Goal: Task Accomplishment & Management: Manage account settings

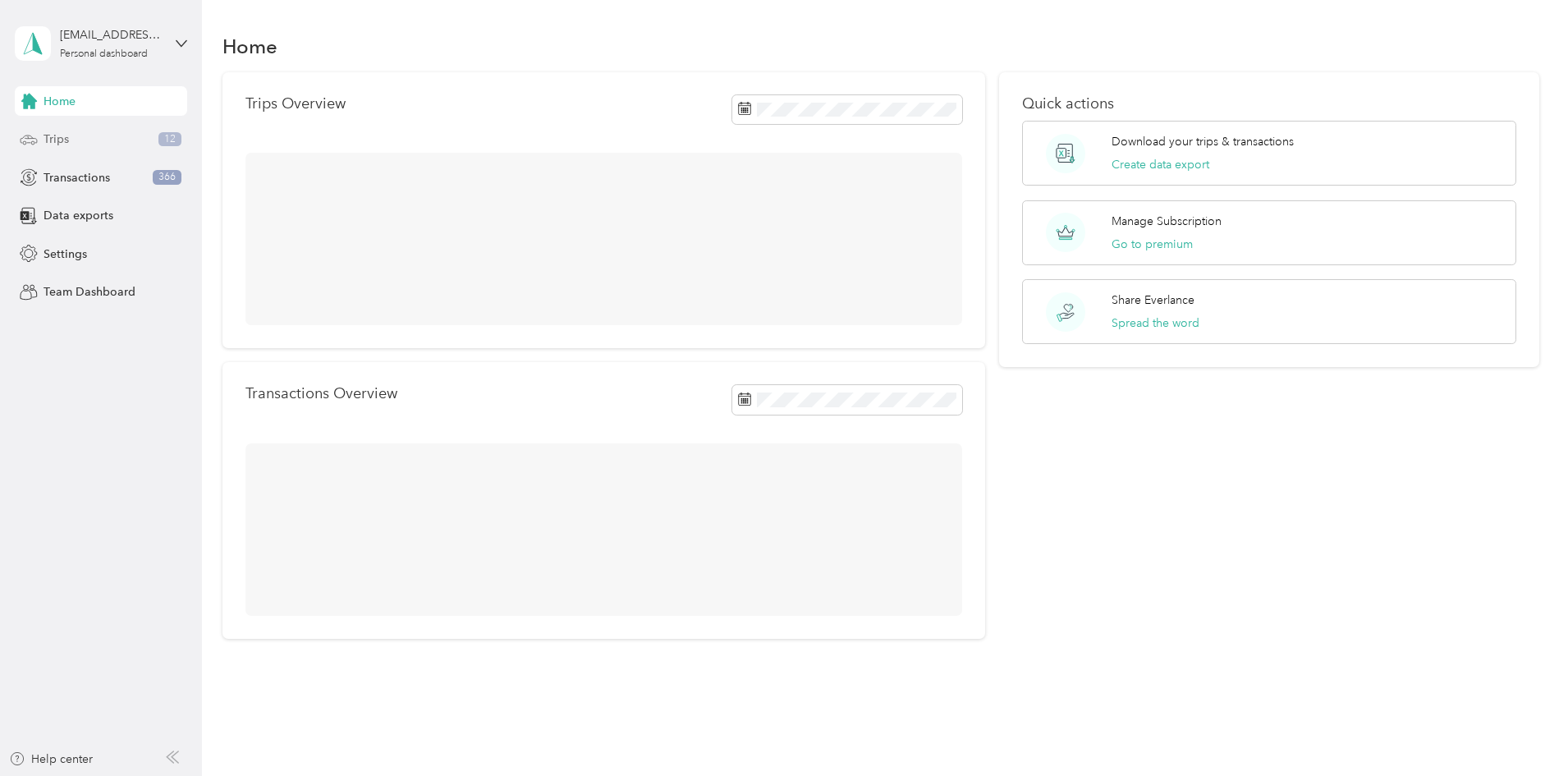
click at [94, 145] on div "Trips 12" at bounding box center [101, 140] width 172 height 30
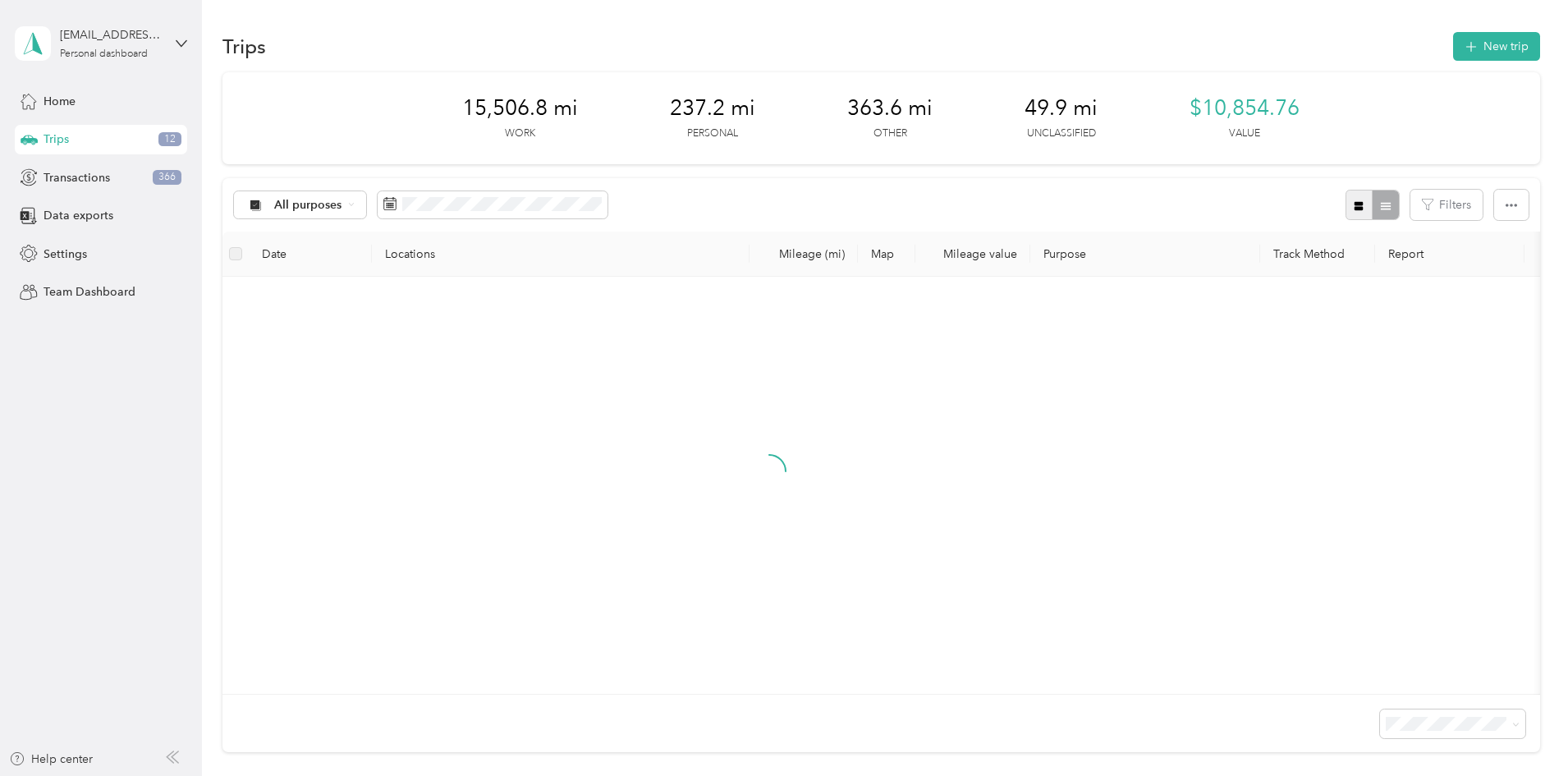
click at [1354, 203] on icon "button" at bounding box center [1359, 206] width 11 height 11
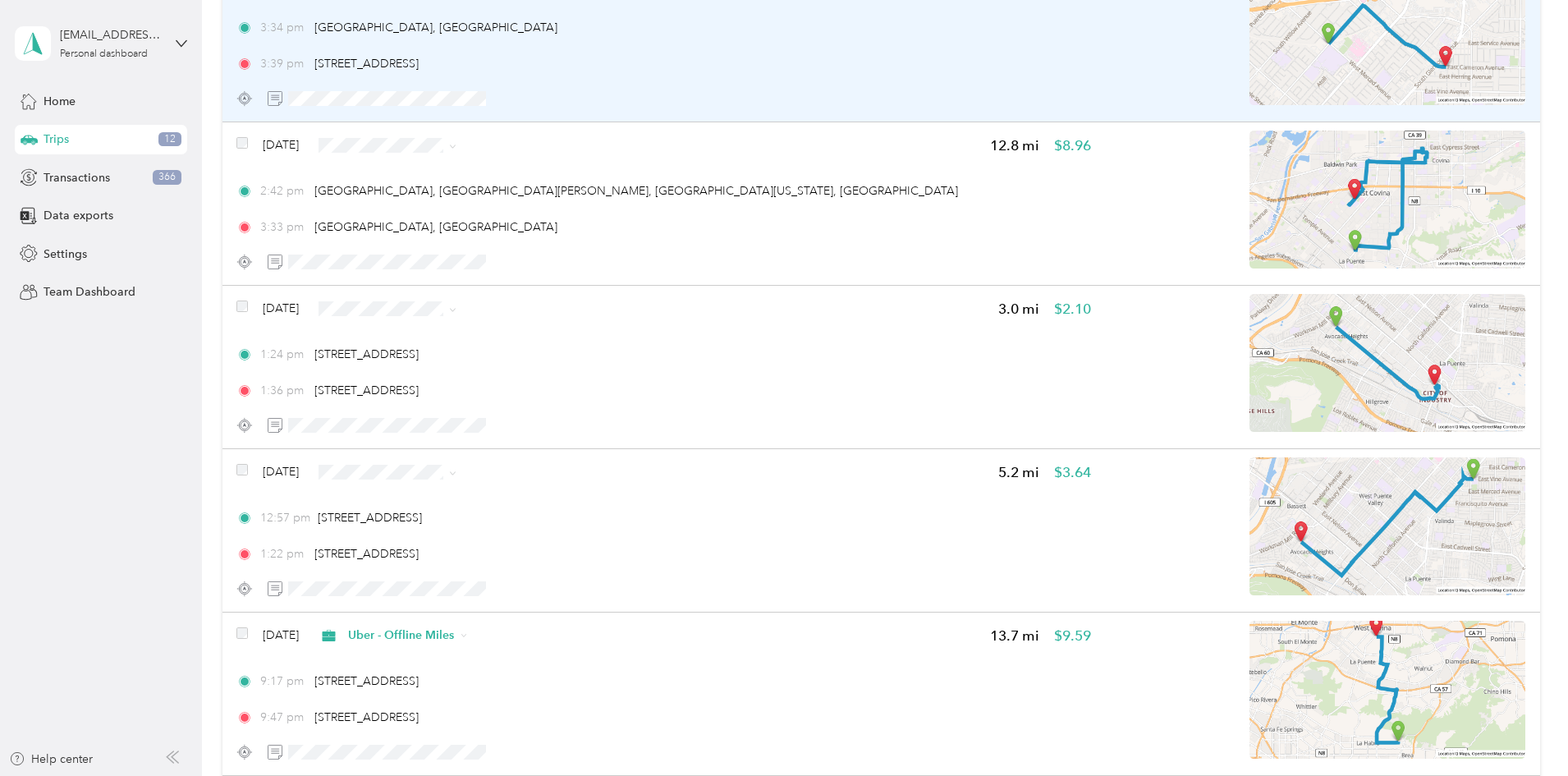
scroll to position [1643, 0]
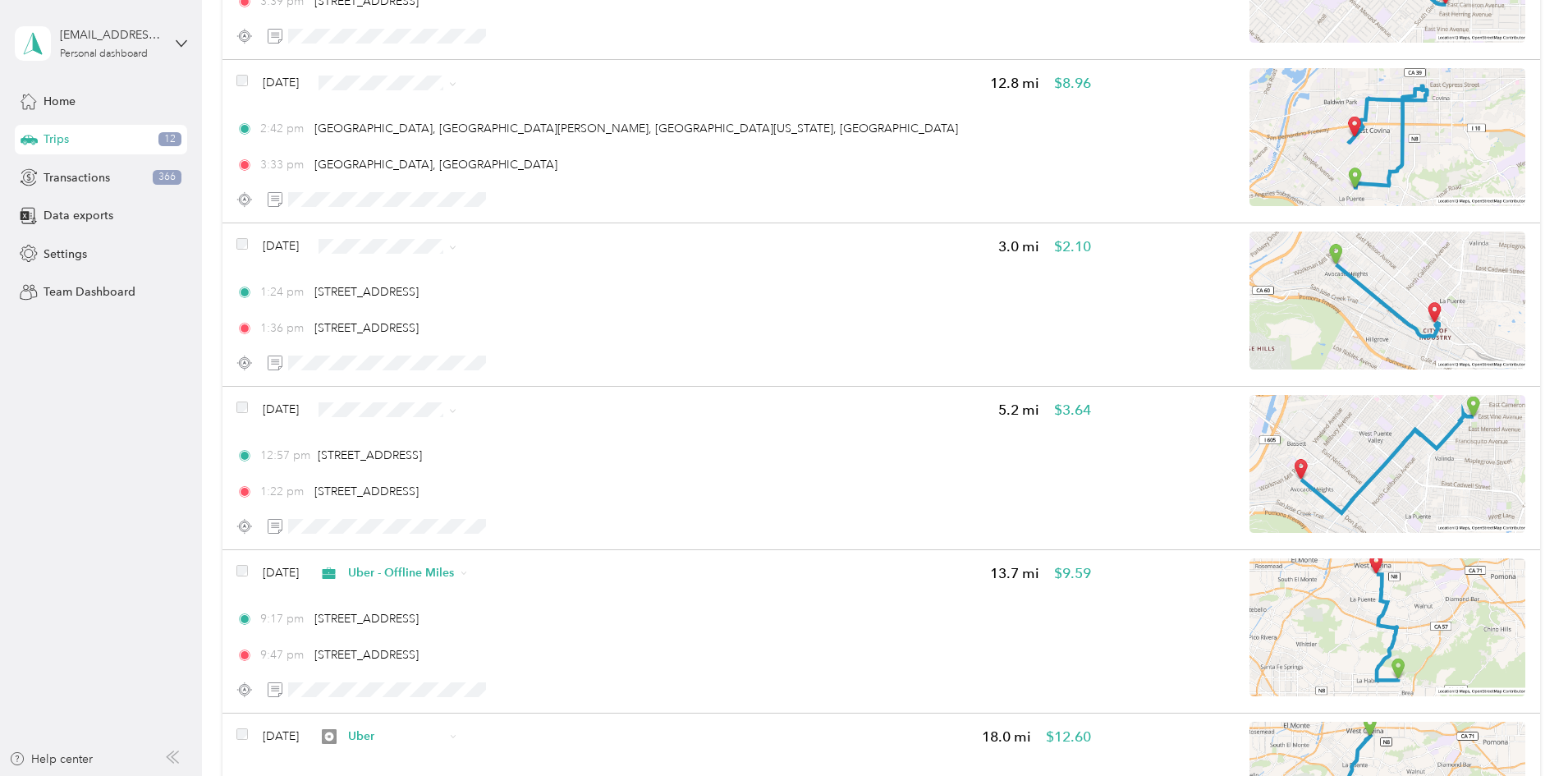
click at [520, 528] on li "Uber" at bounding box center [536, 520] width 158 height 29
click at [570, 327] on span "Uber - Offline Miles" at bounding box center [550, 334] width 106 height 17
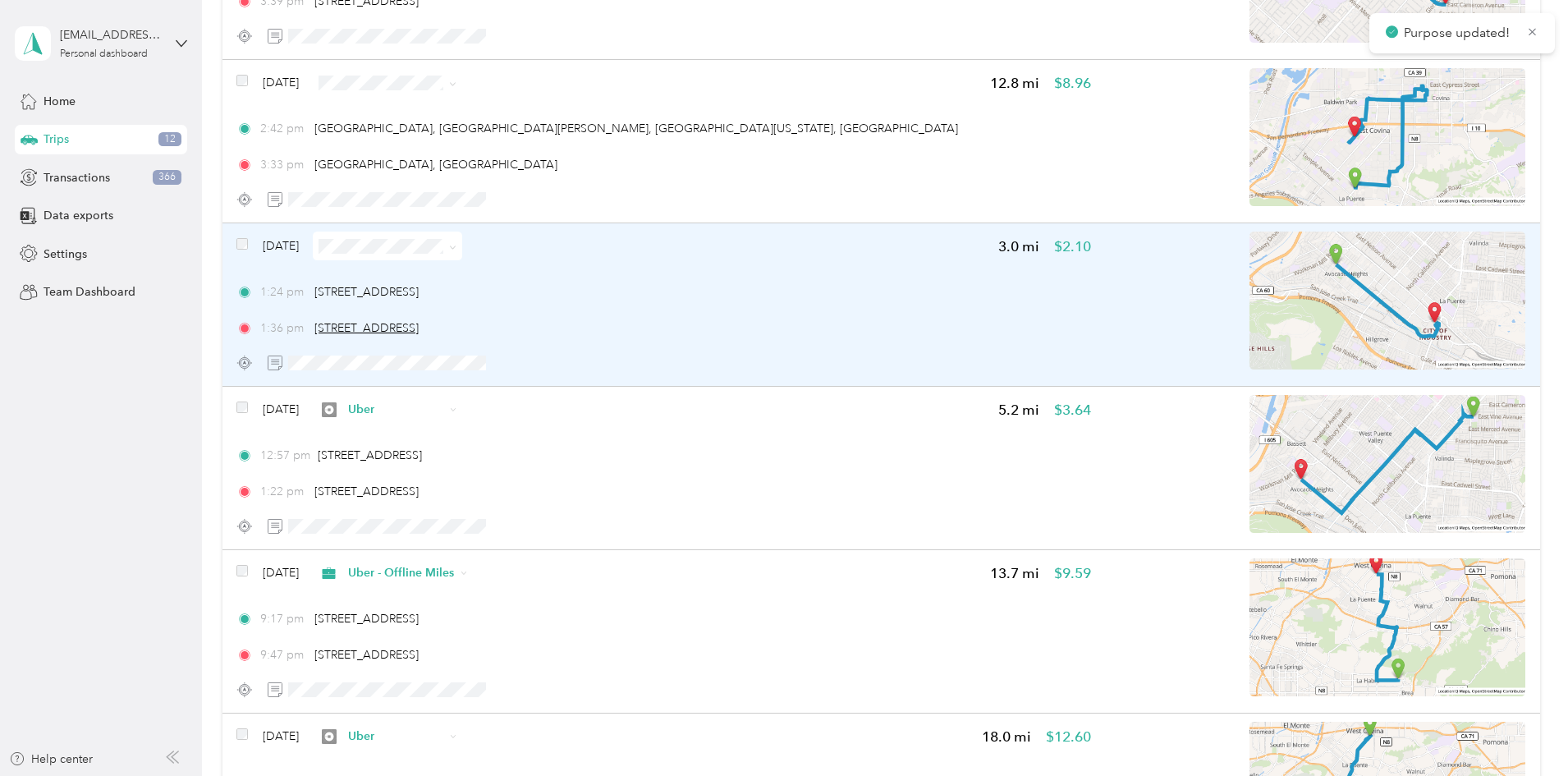
scroll to position [1506, 0]
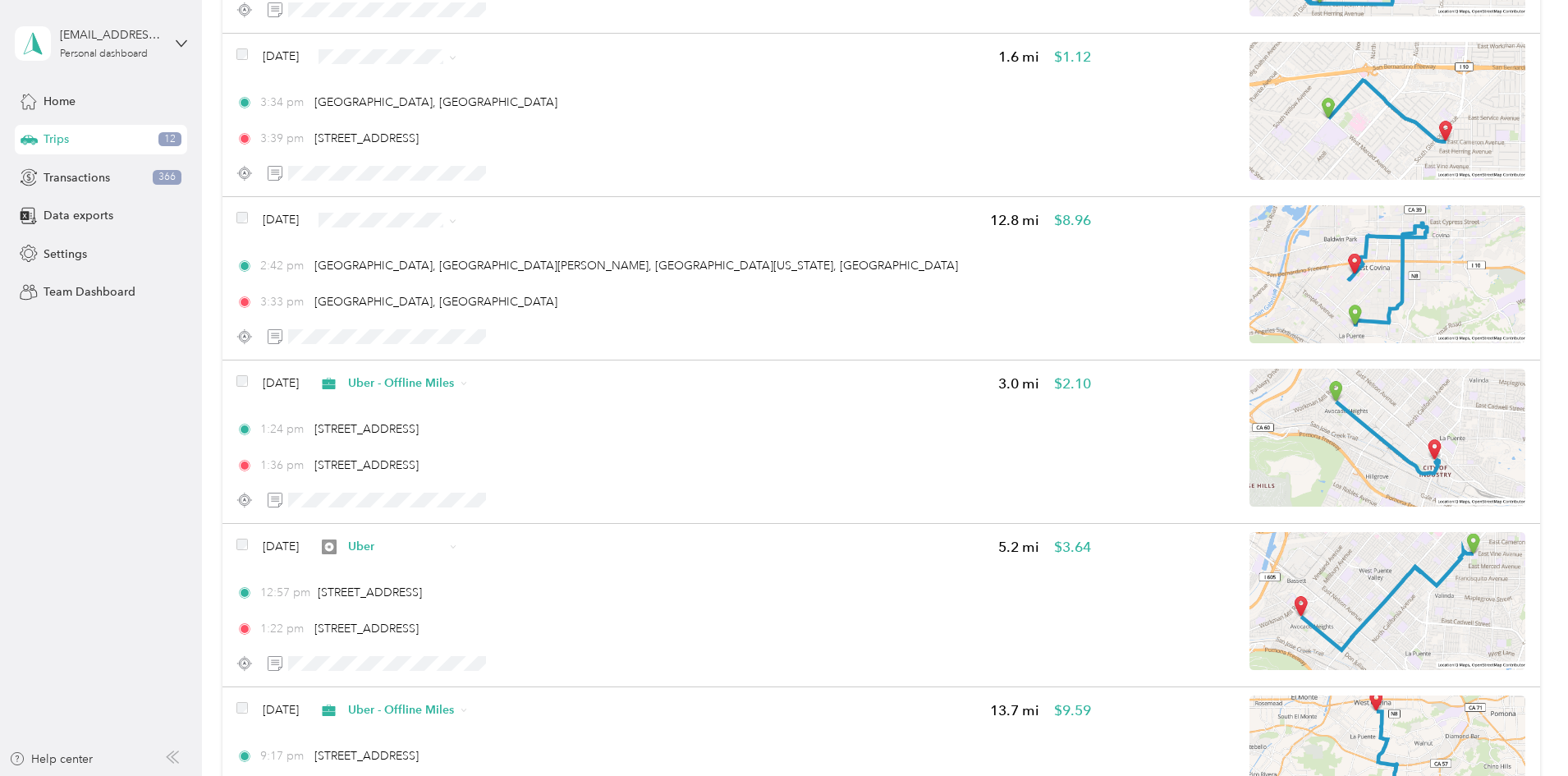
click at [538, 335] on span "Uber" at bounding box center [550, 330] width 106 height 17
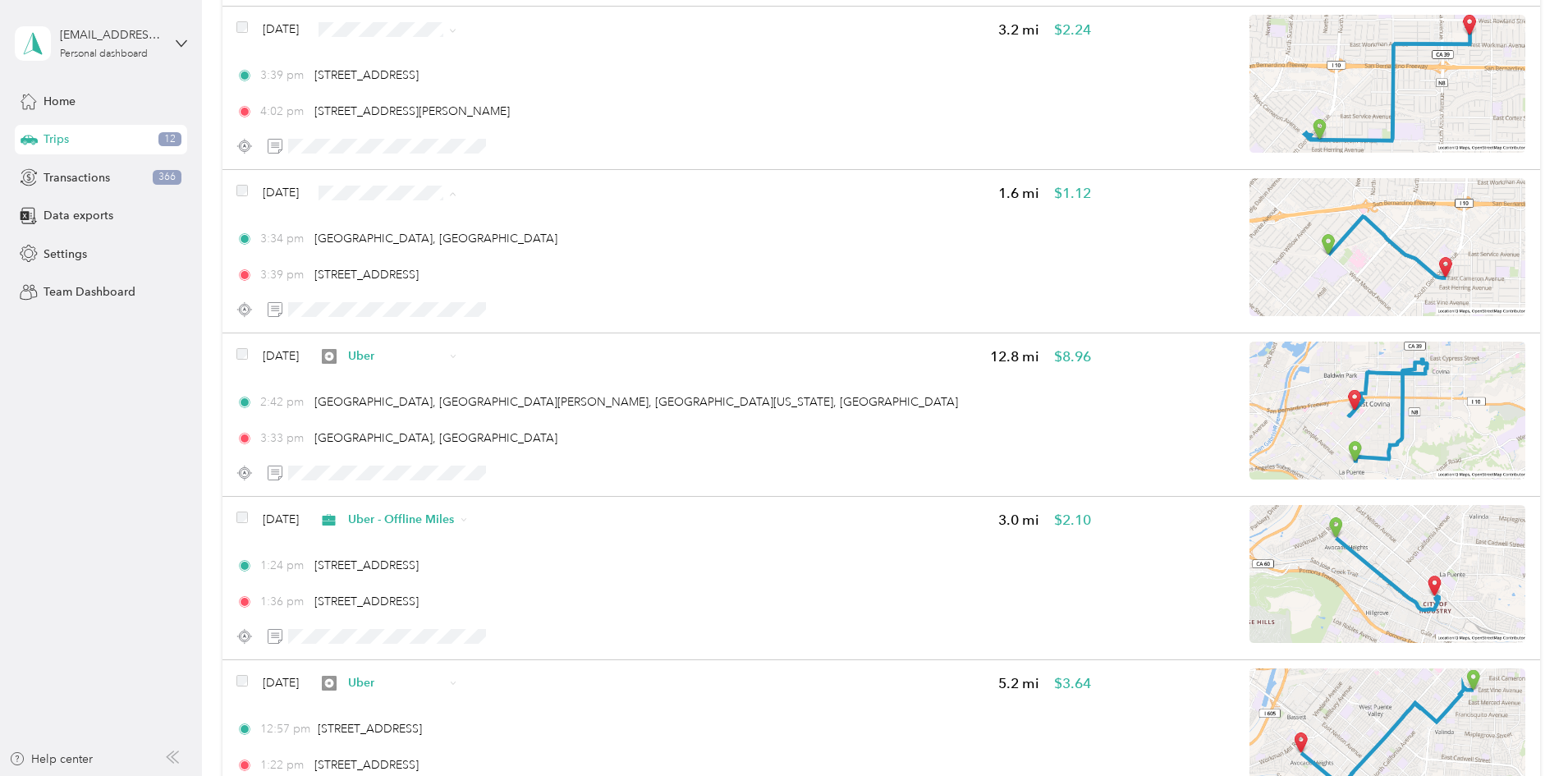
click at [531, 281] on span "Uber - Offline Miles" at bounding box center [550, 281] width 106 height 17
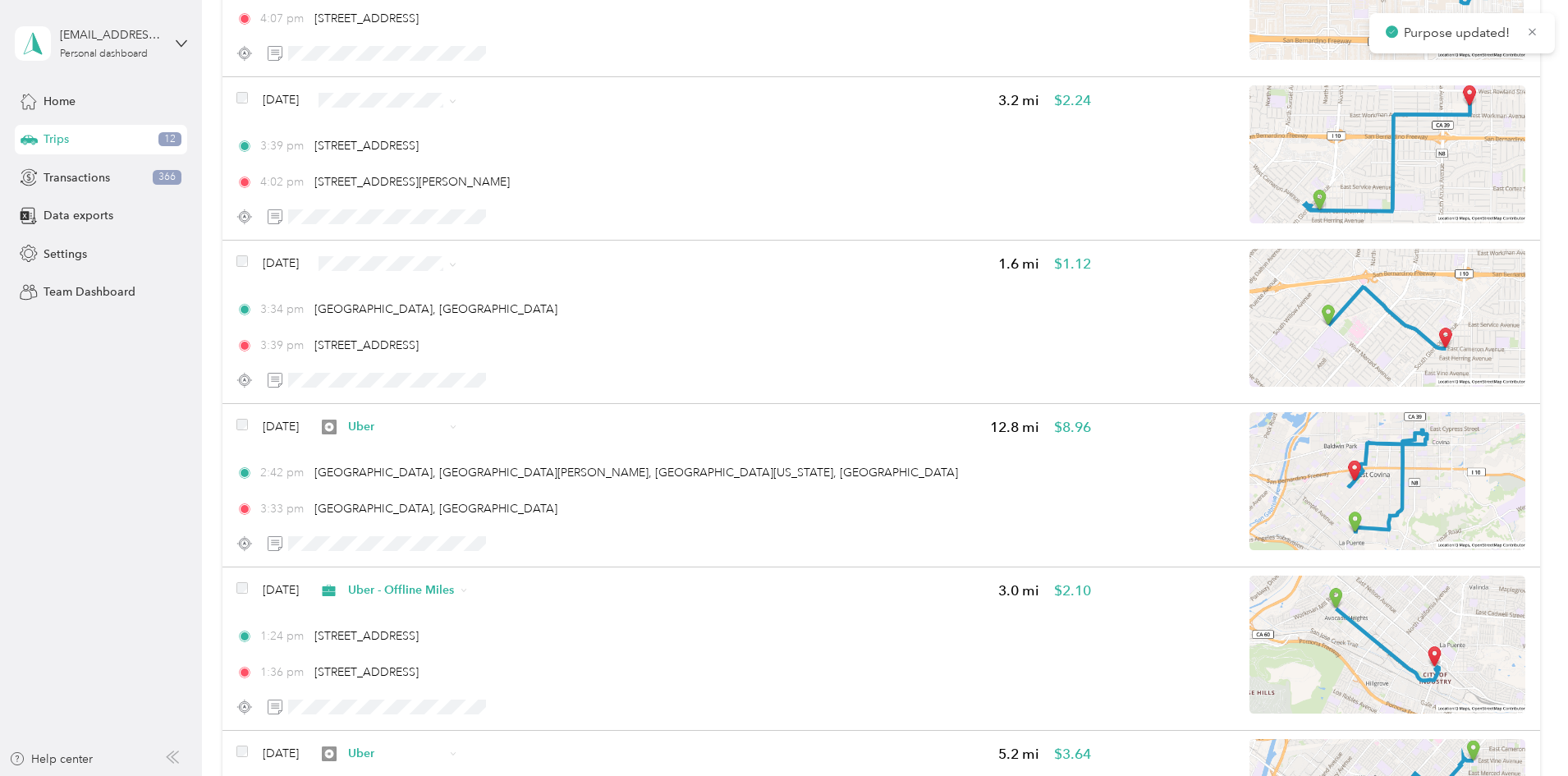
scroll to position [1232, 0]
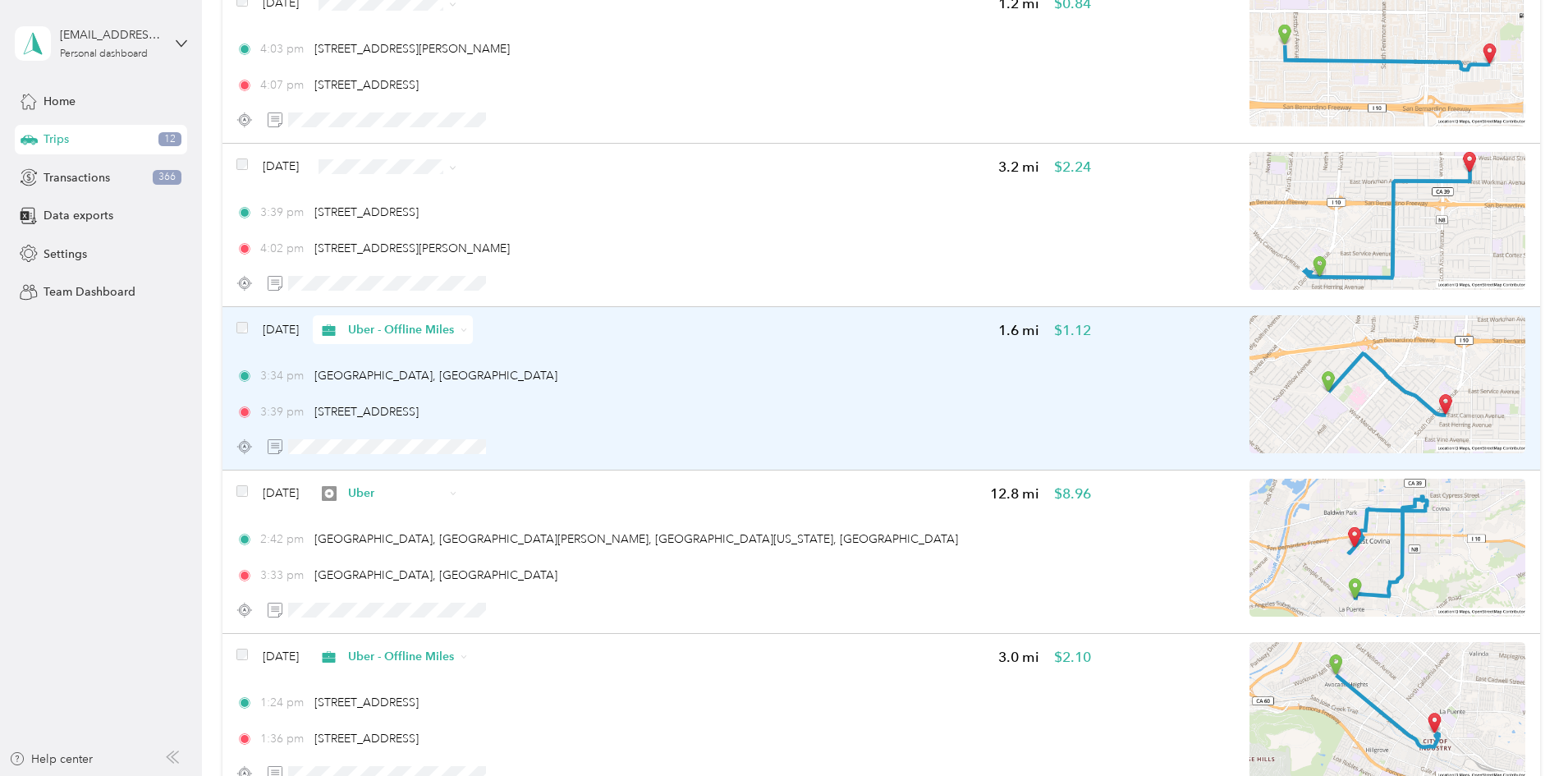
click at [1336, 376] on img at bounding box center [1388, 384] width 276 height 138
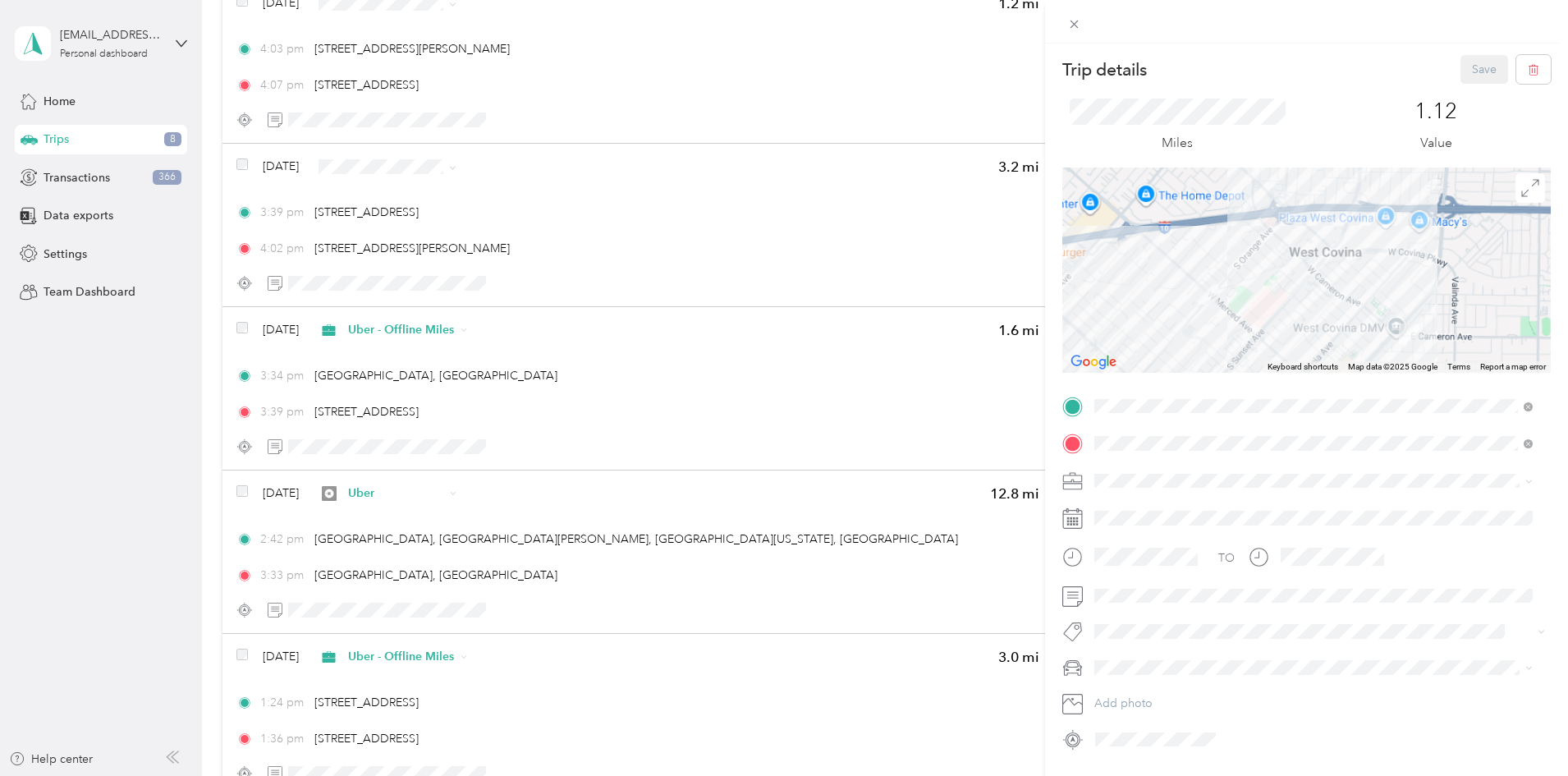
click at [298, 341] on div "Trip details Save This trip cannot be edited because it is either under review,…" at bounding box center [784, 388] width 1568 height 776
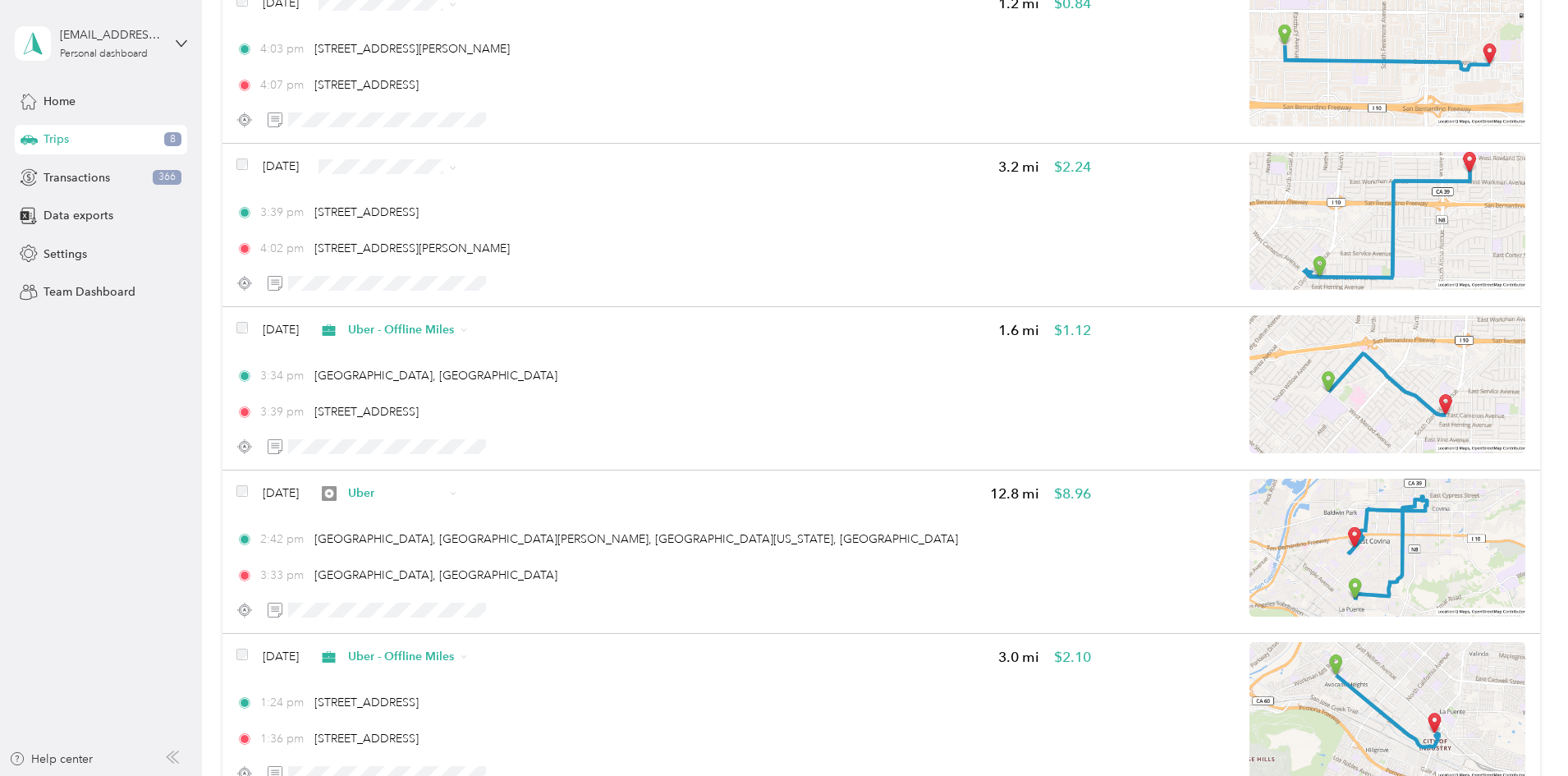
click at [556, 284] on li "Uber" at bounding box center [536, 277] width 158 height 29
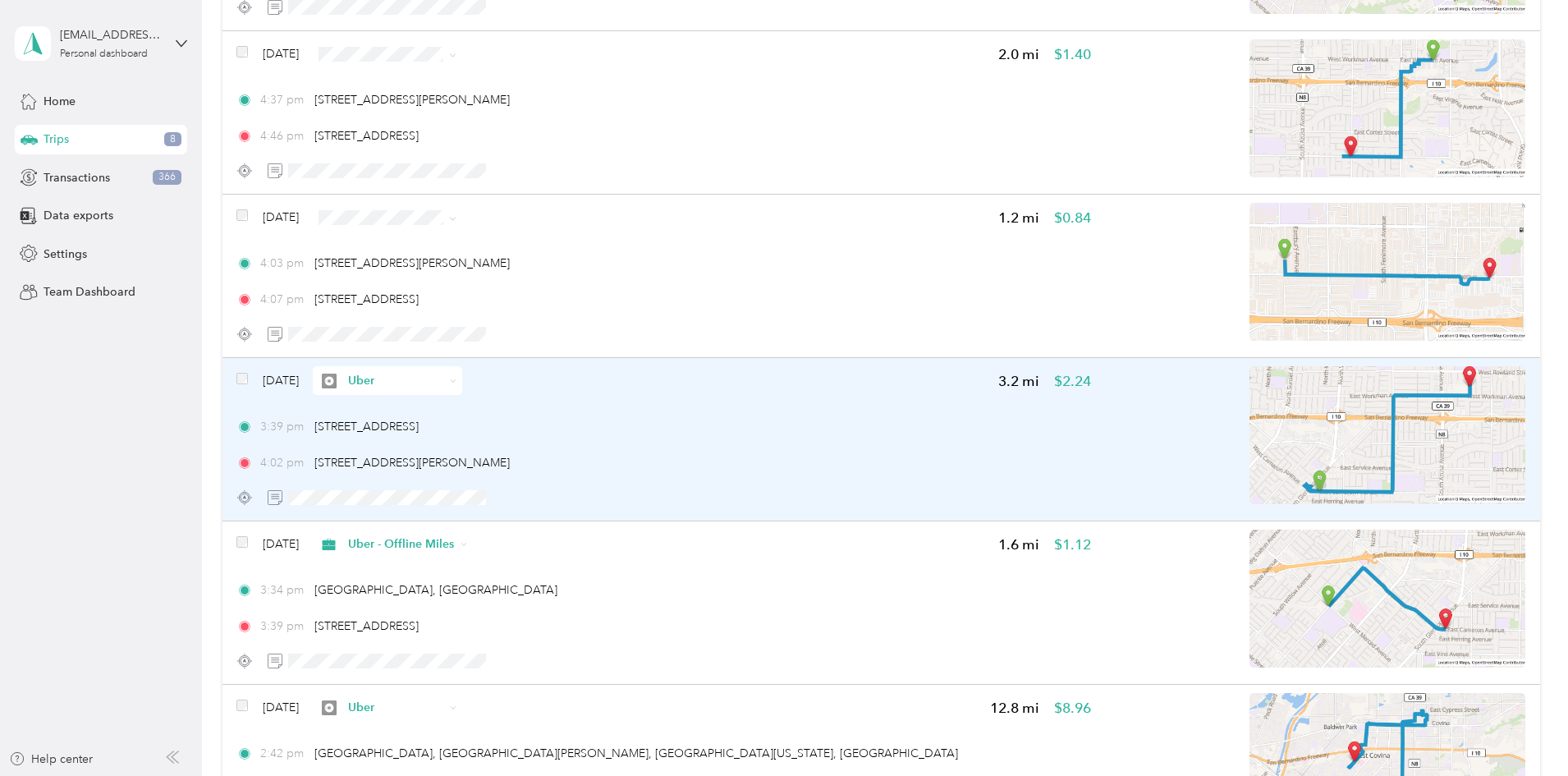
scroll to position [959, 0]
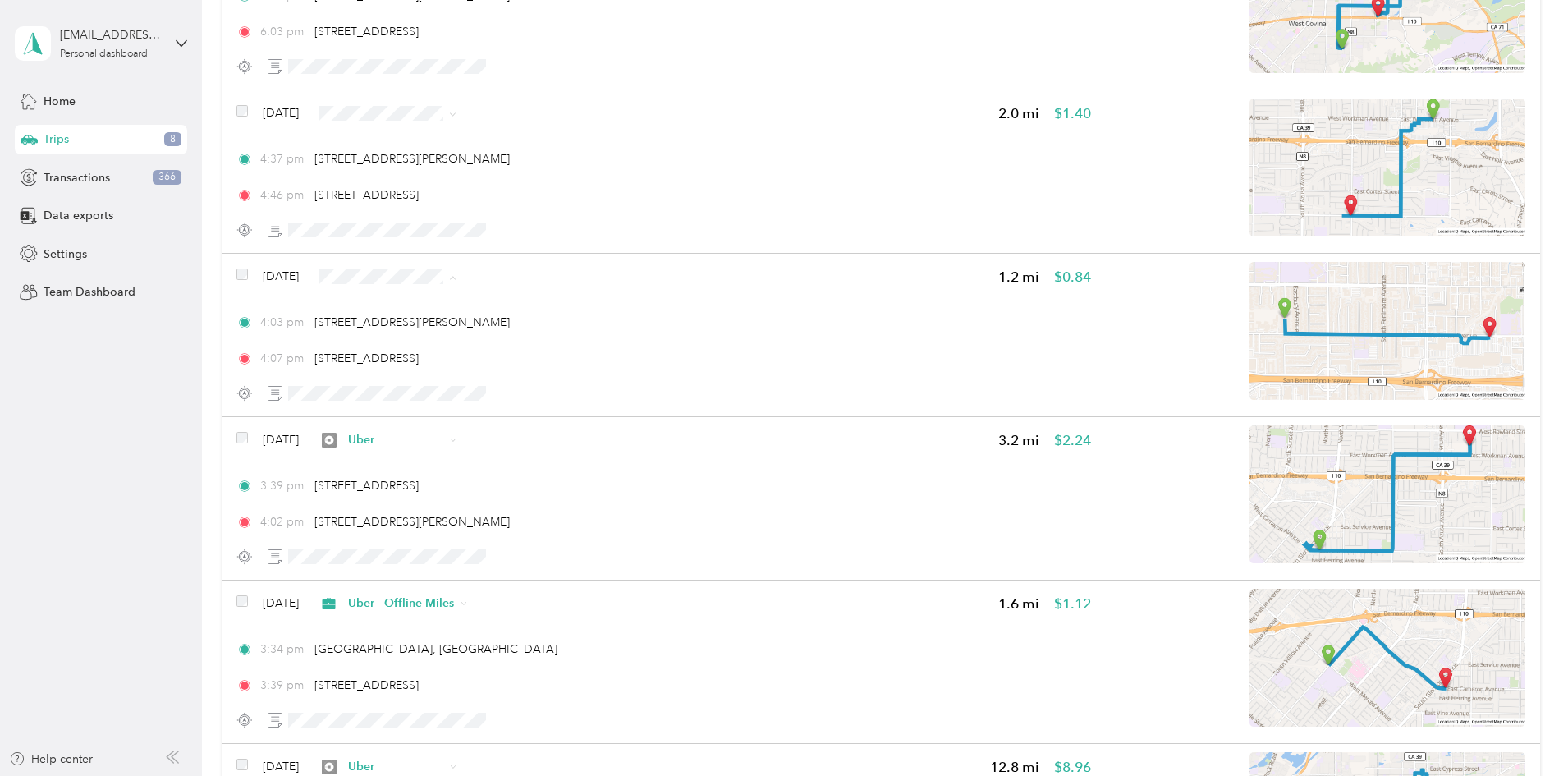
click at [544, 355] on span "Uber - Offline Miles" at bounding box center [550, 364] width 106 height 17
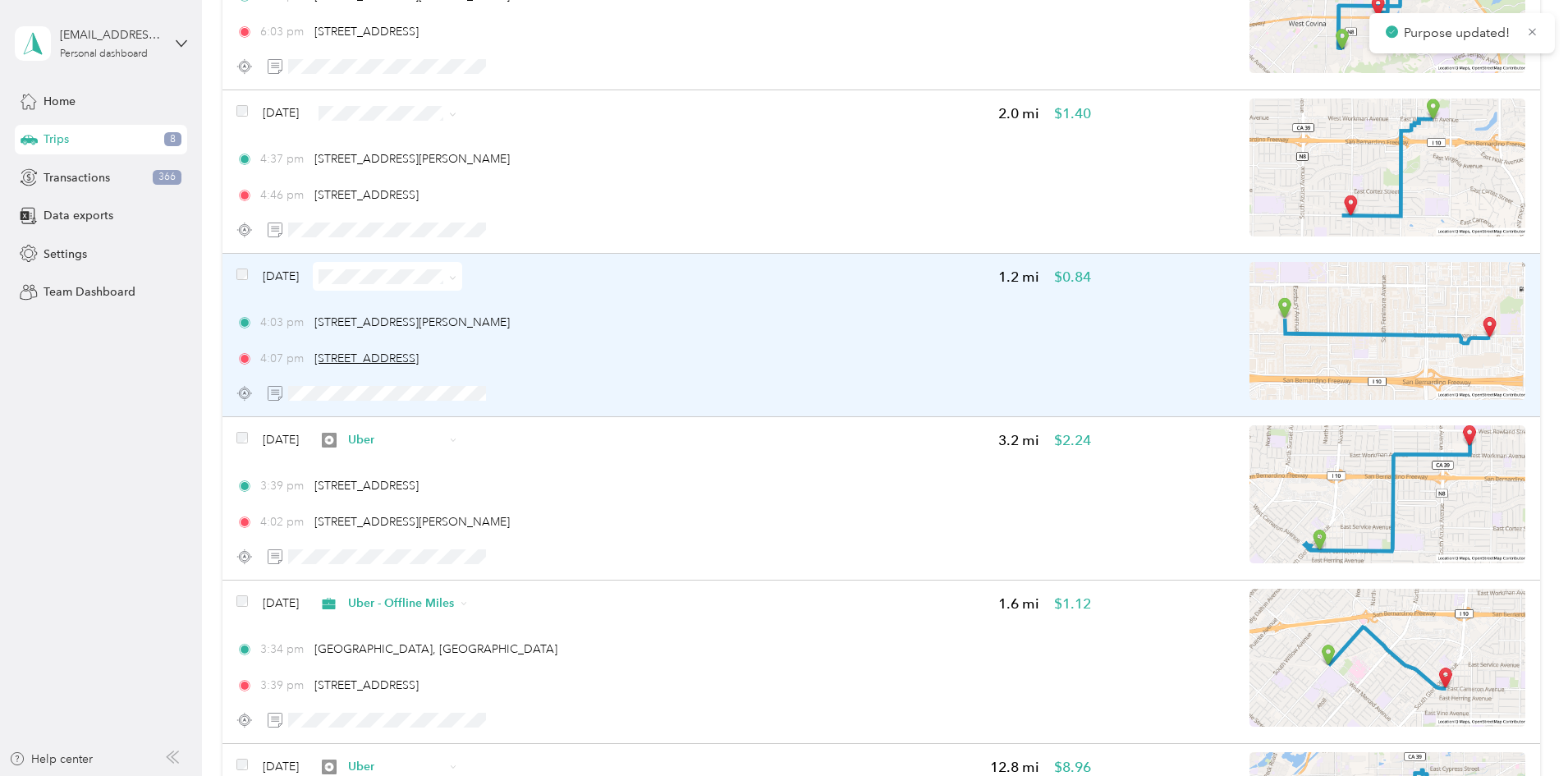
scroll to position [822, 0]
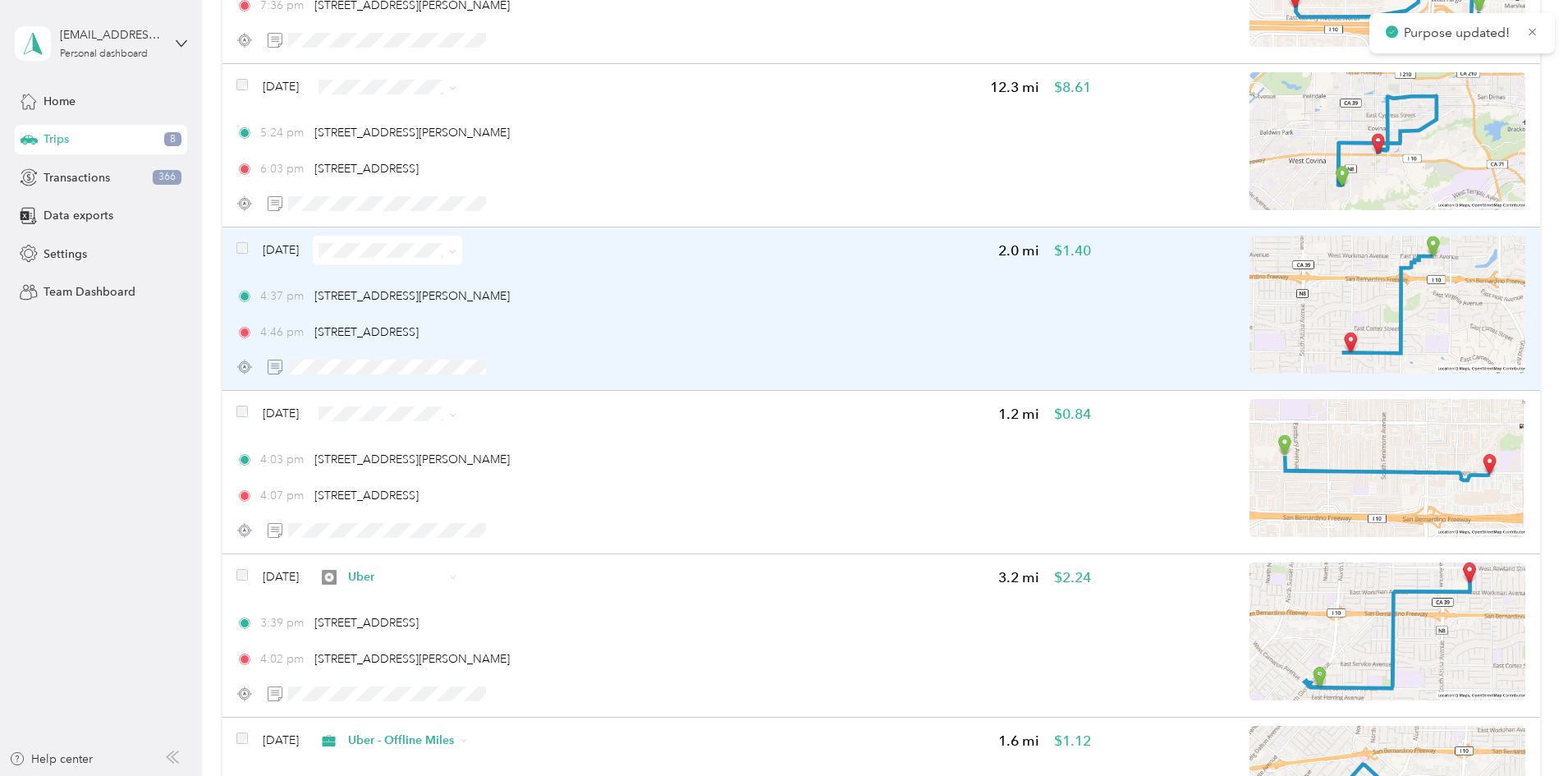
click at [462, 259] on span at bounding box center [388, 250] width 149 height 29
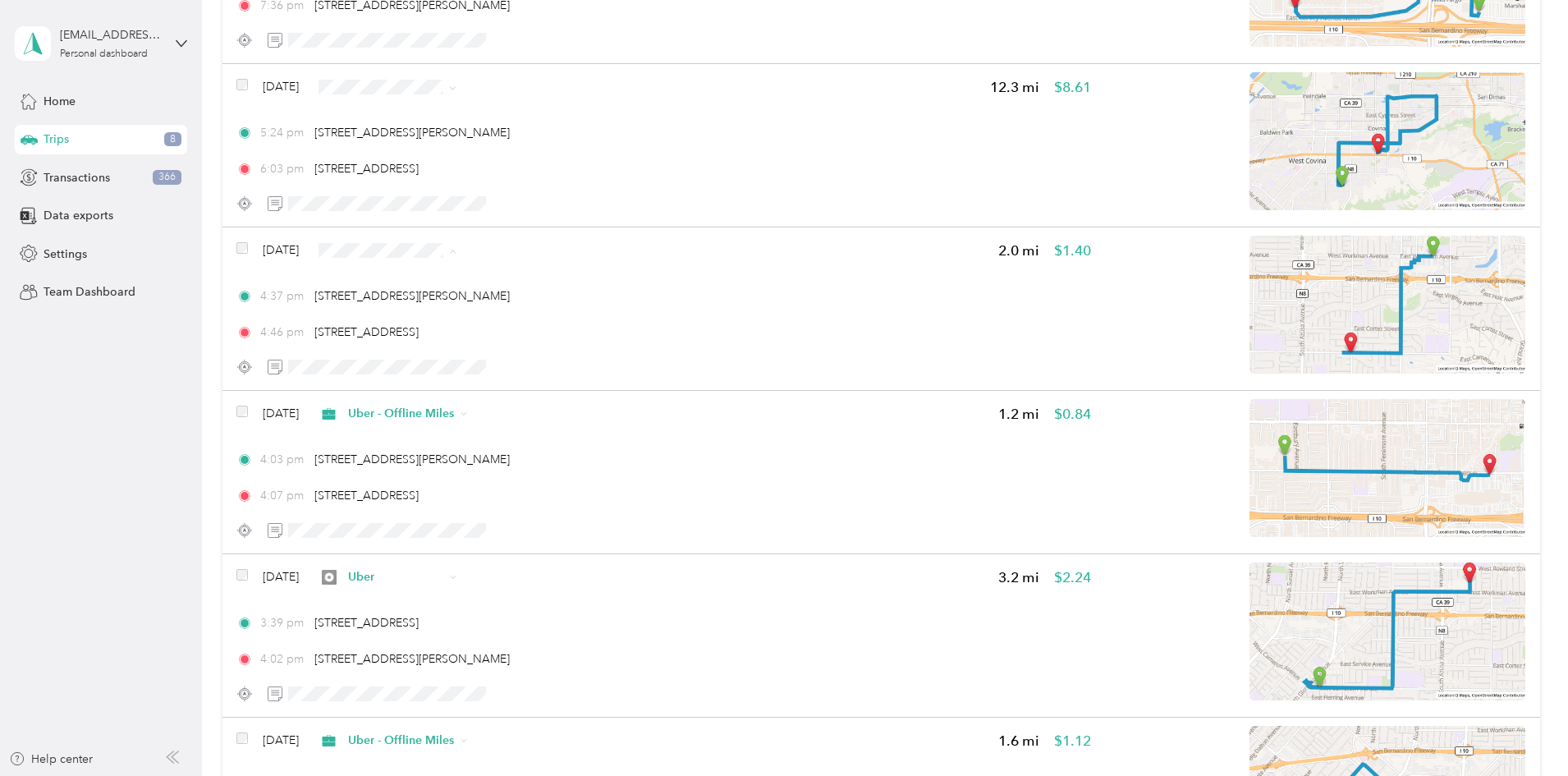
click at [548, 356] on li "Uber" at bounding box center [536, 367] width 158 height 29
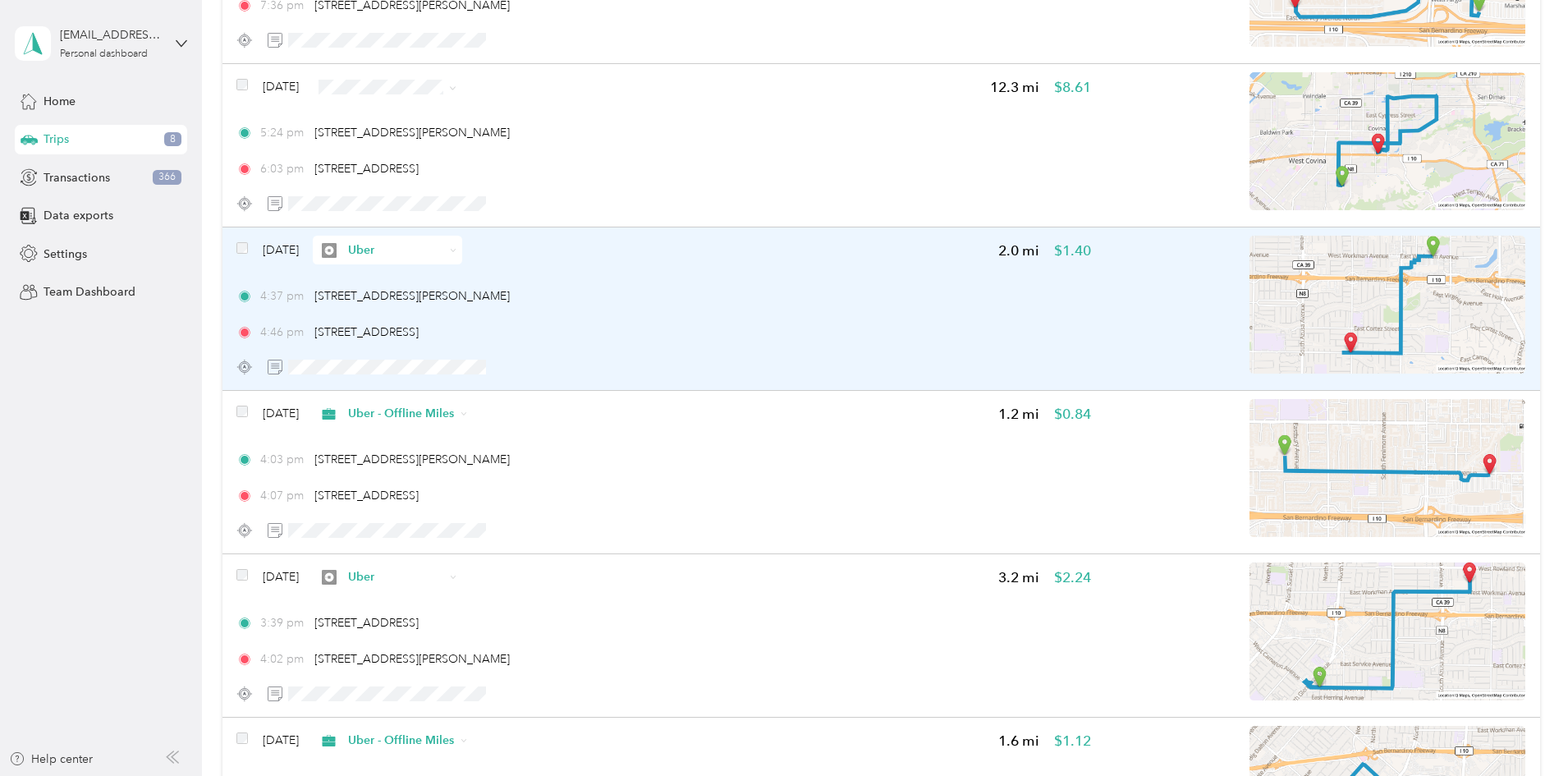
scroll to position [685, 0]
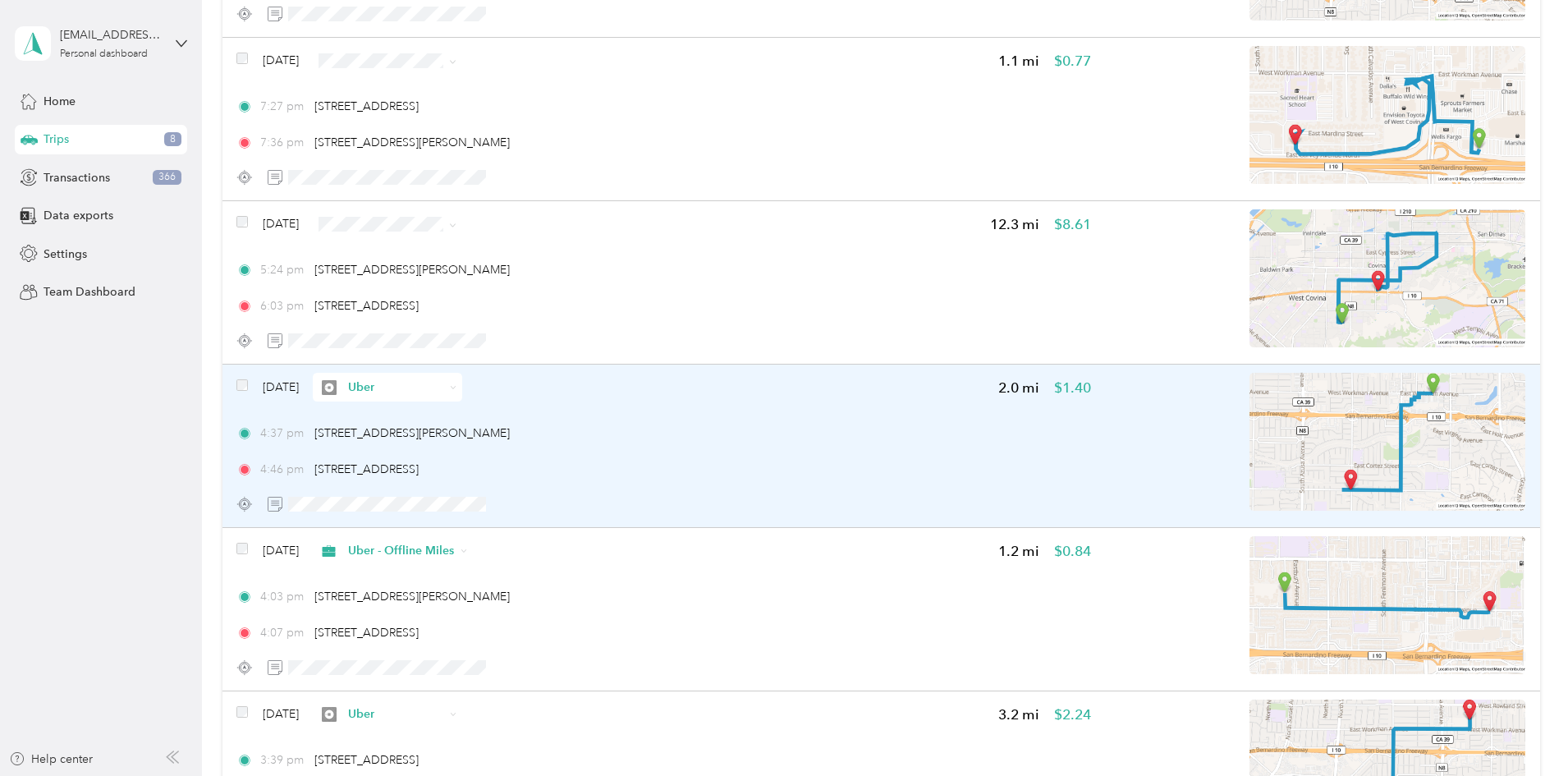
click at [445, 385] on span "Uber" at bounding box center [395, 387] width 96 height 17
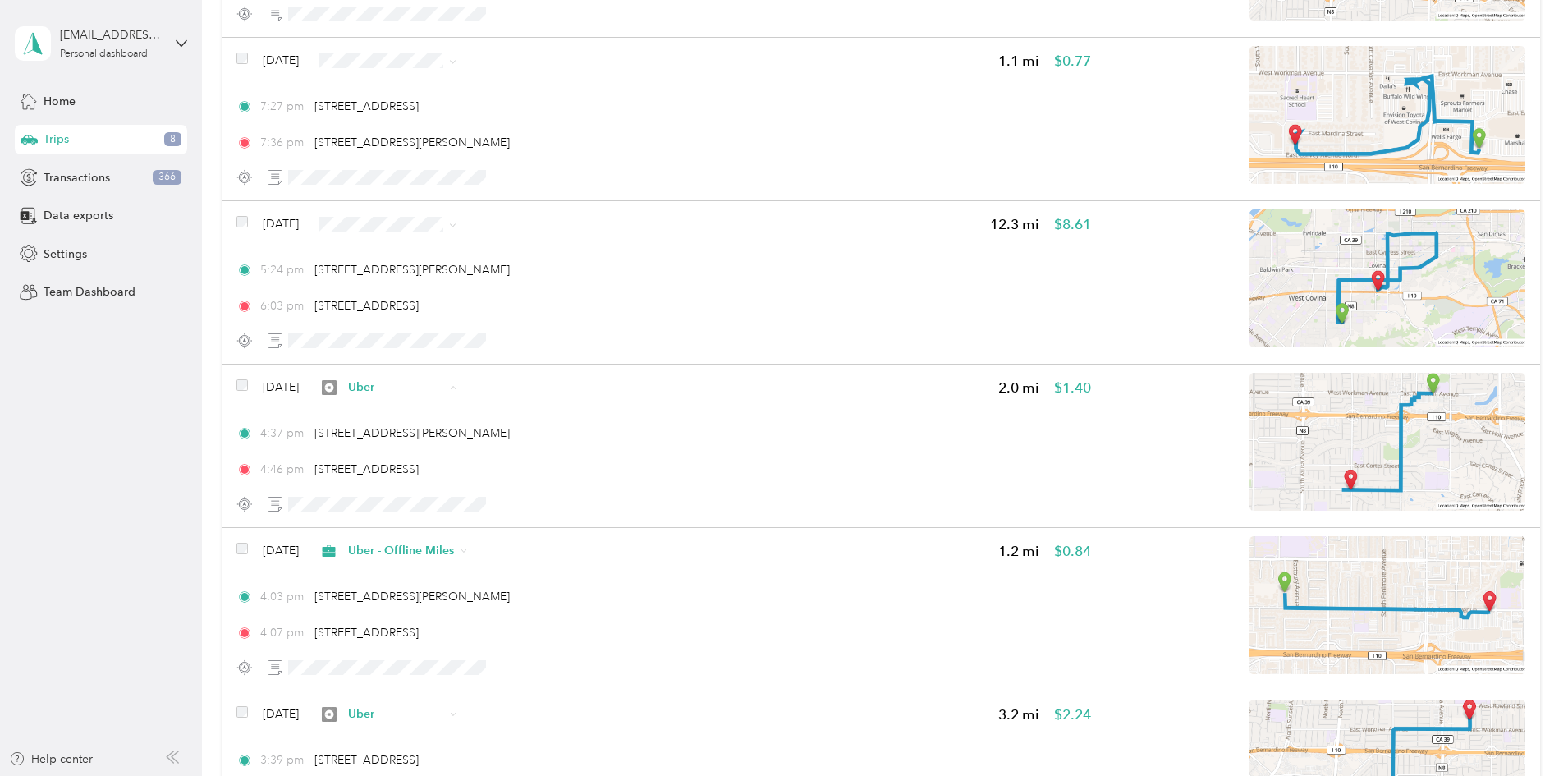
click at [520, 475] on span "Uber - Offline Miles" at bounding box center [550, 475] width 106 height 17
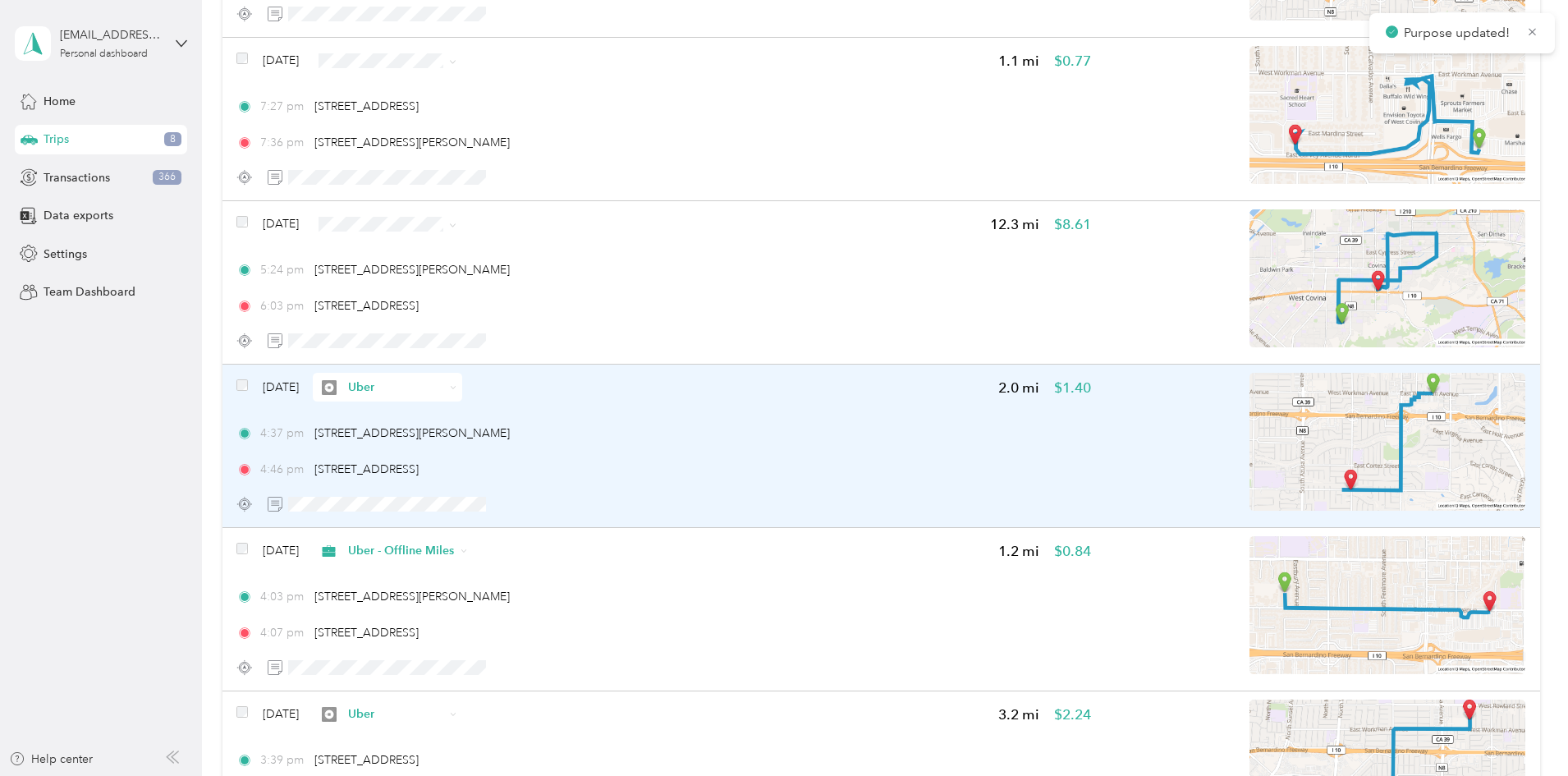
click at [1327, 457] on img at bounding box center [1388, 442] width 276 height 138
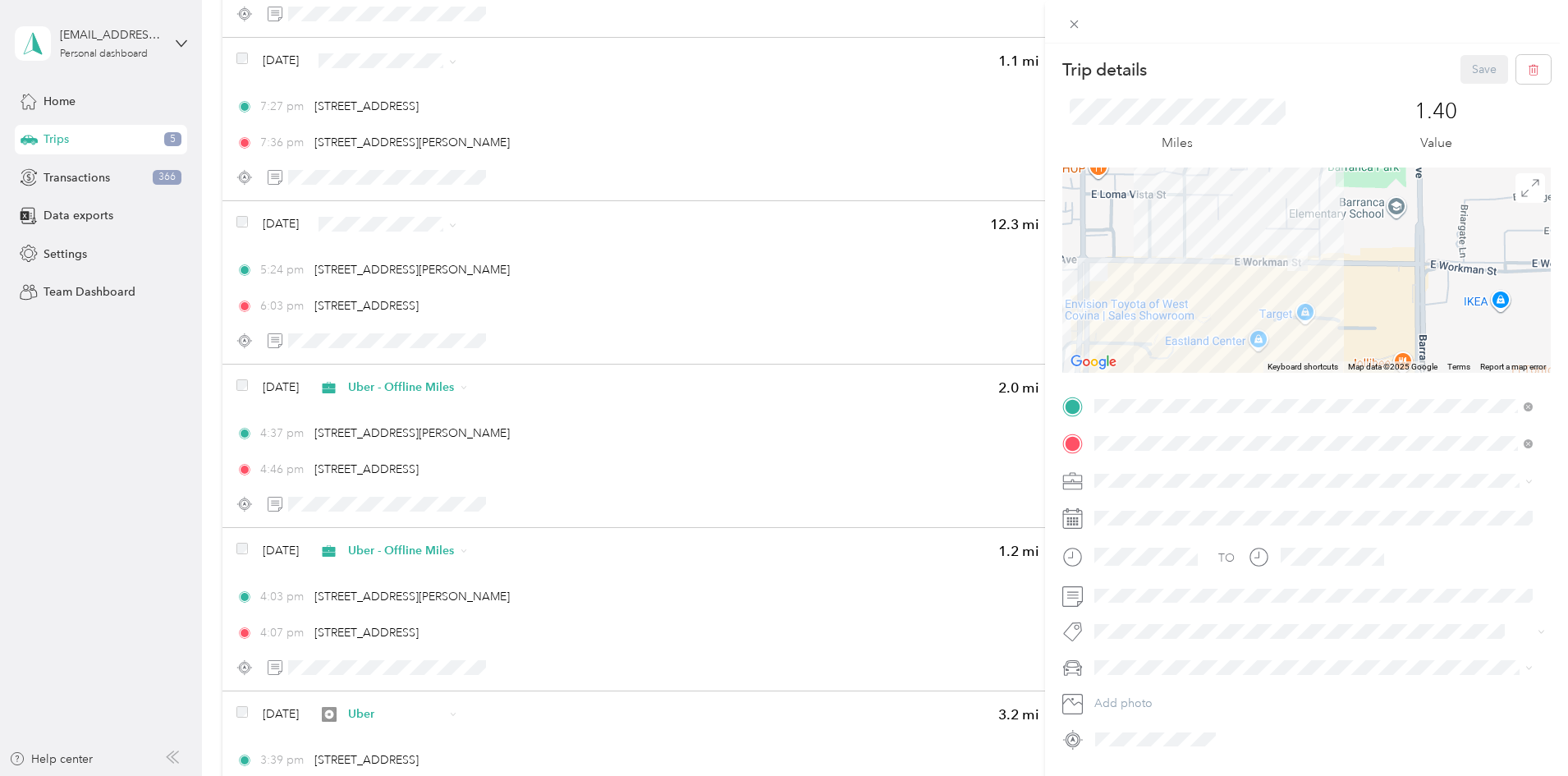
click at [182, 275] on div "Trip details Save This trip cannot be edited because it is either under review,…" at bounding box center [784, 388] width 1568 height 776
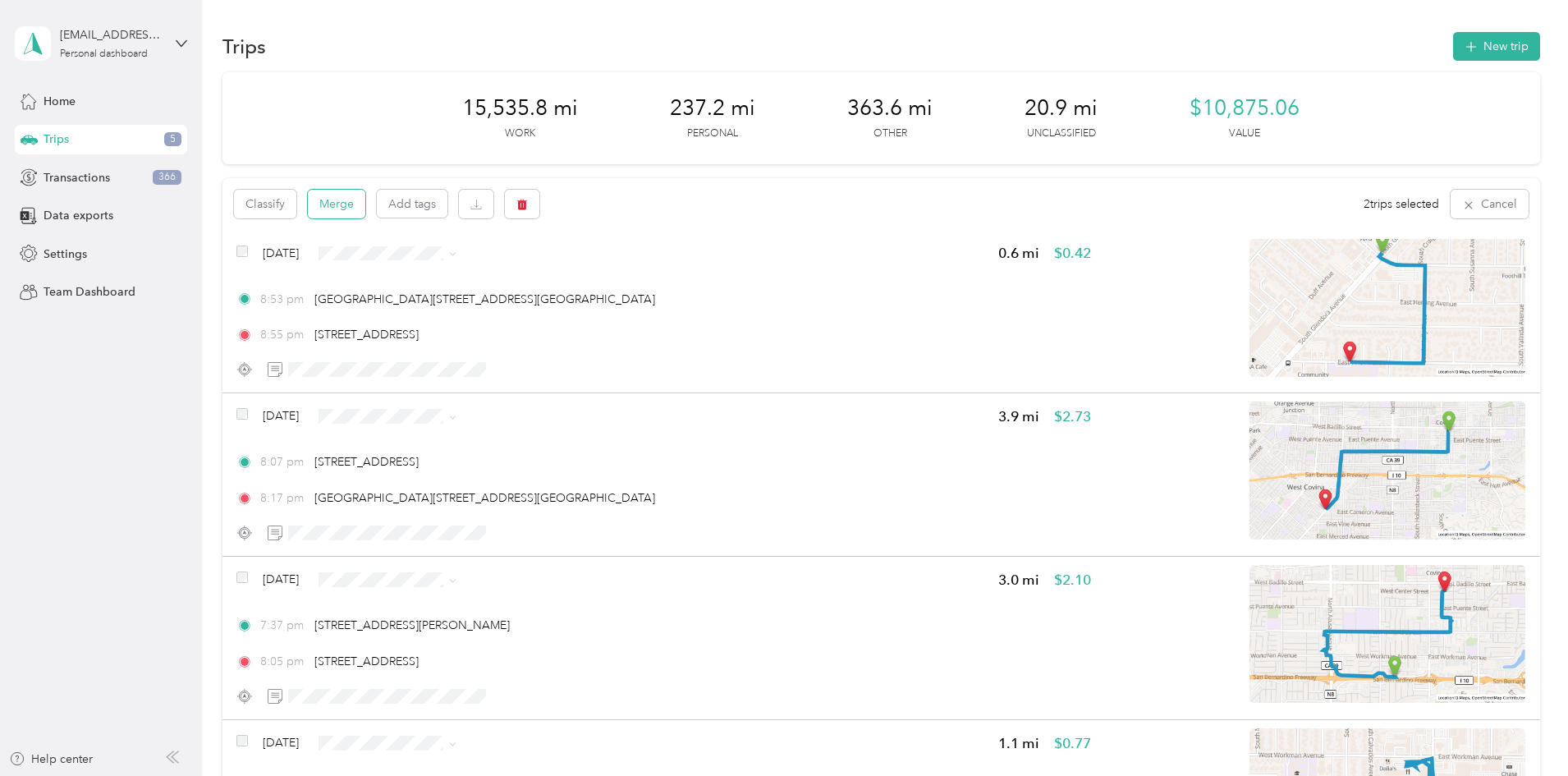
click at [365, 204] on button "Merge" at bounding box center [337, 203] width 58 height 29
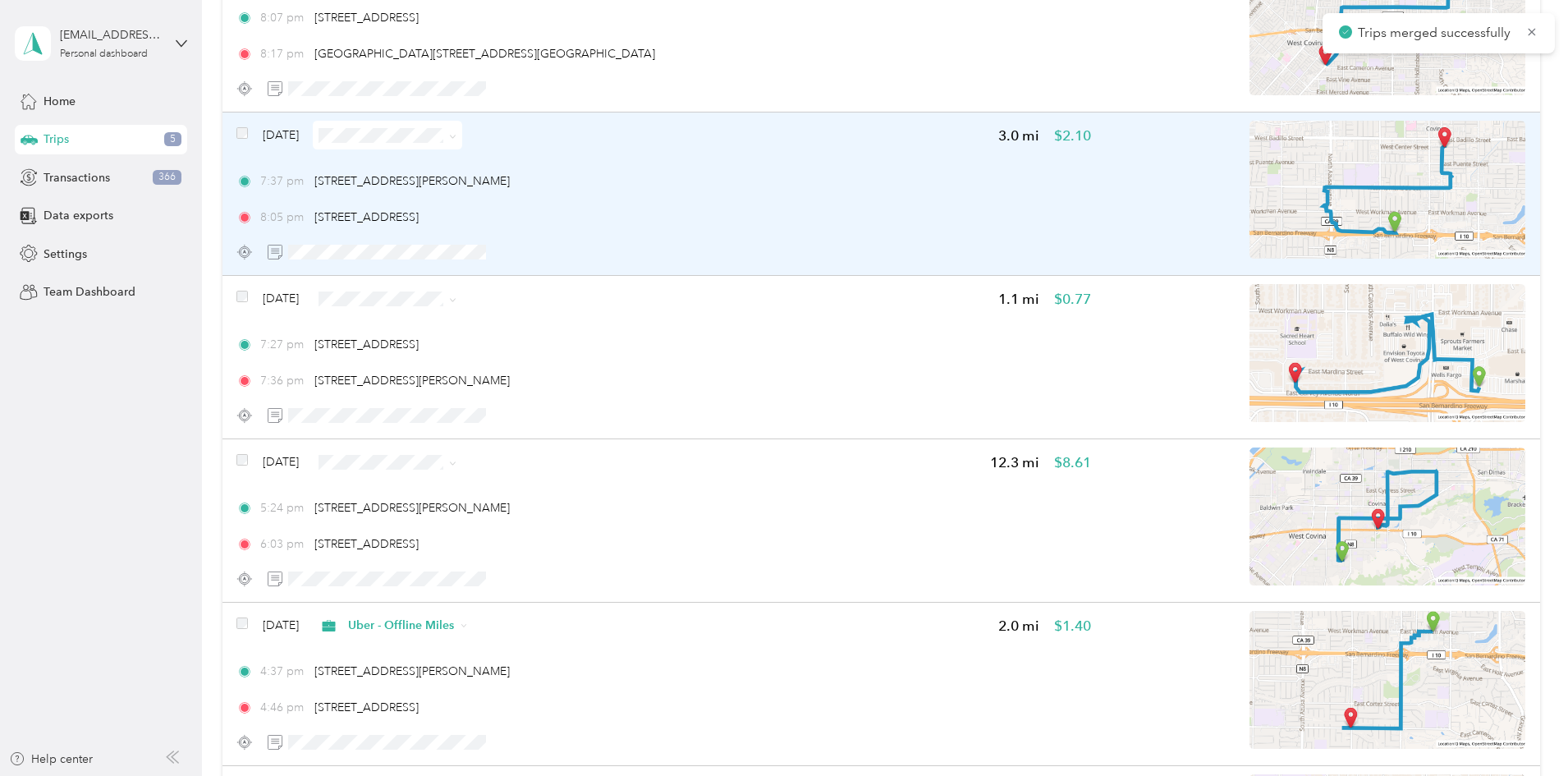
scroll to position [548, 0]
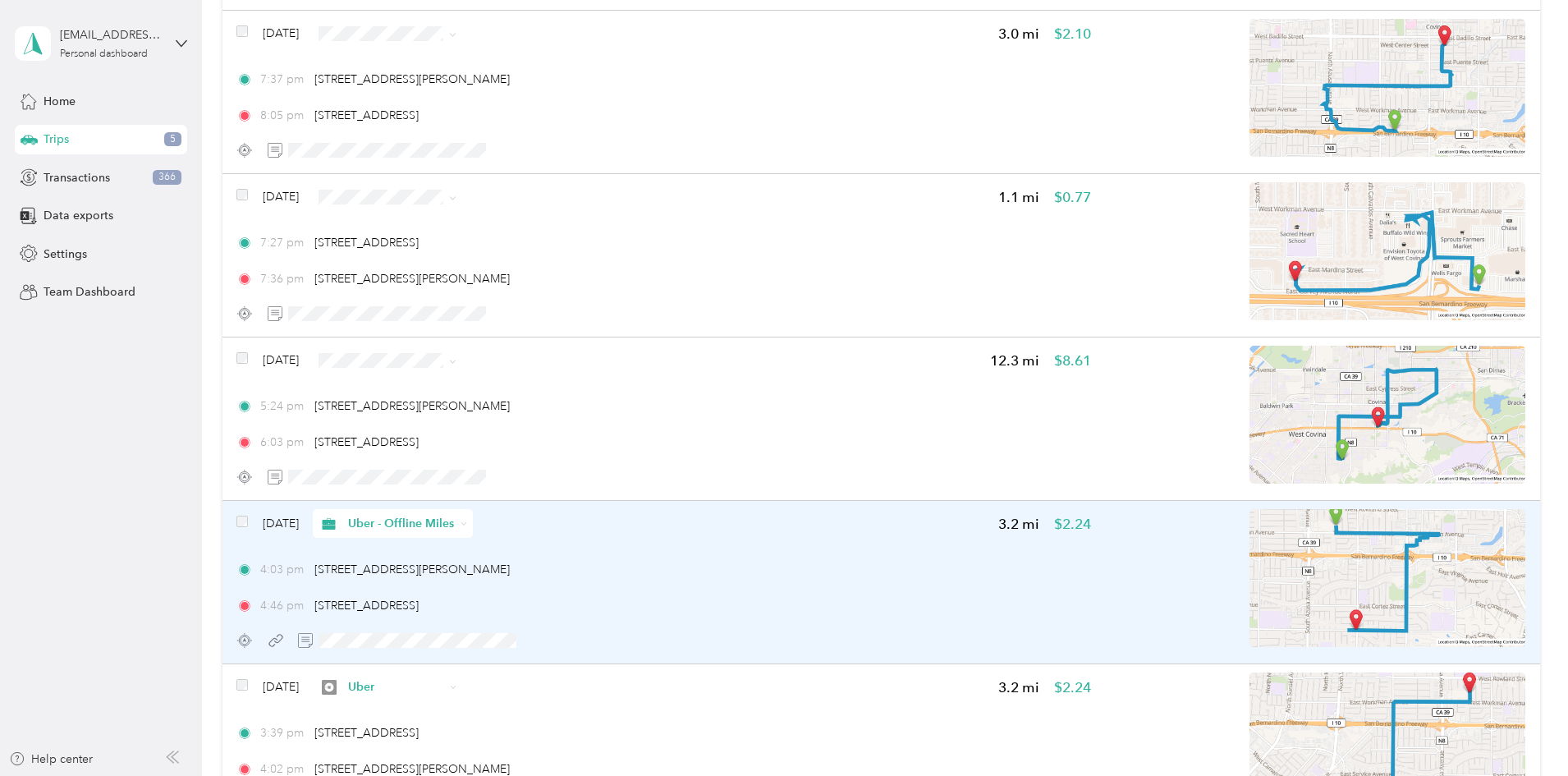
click at [1302, 546] on img at bounding box center [1388, 578] width 276 height 138
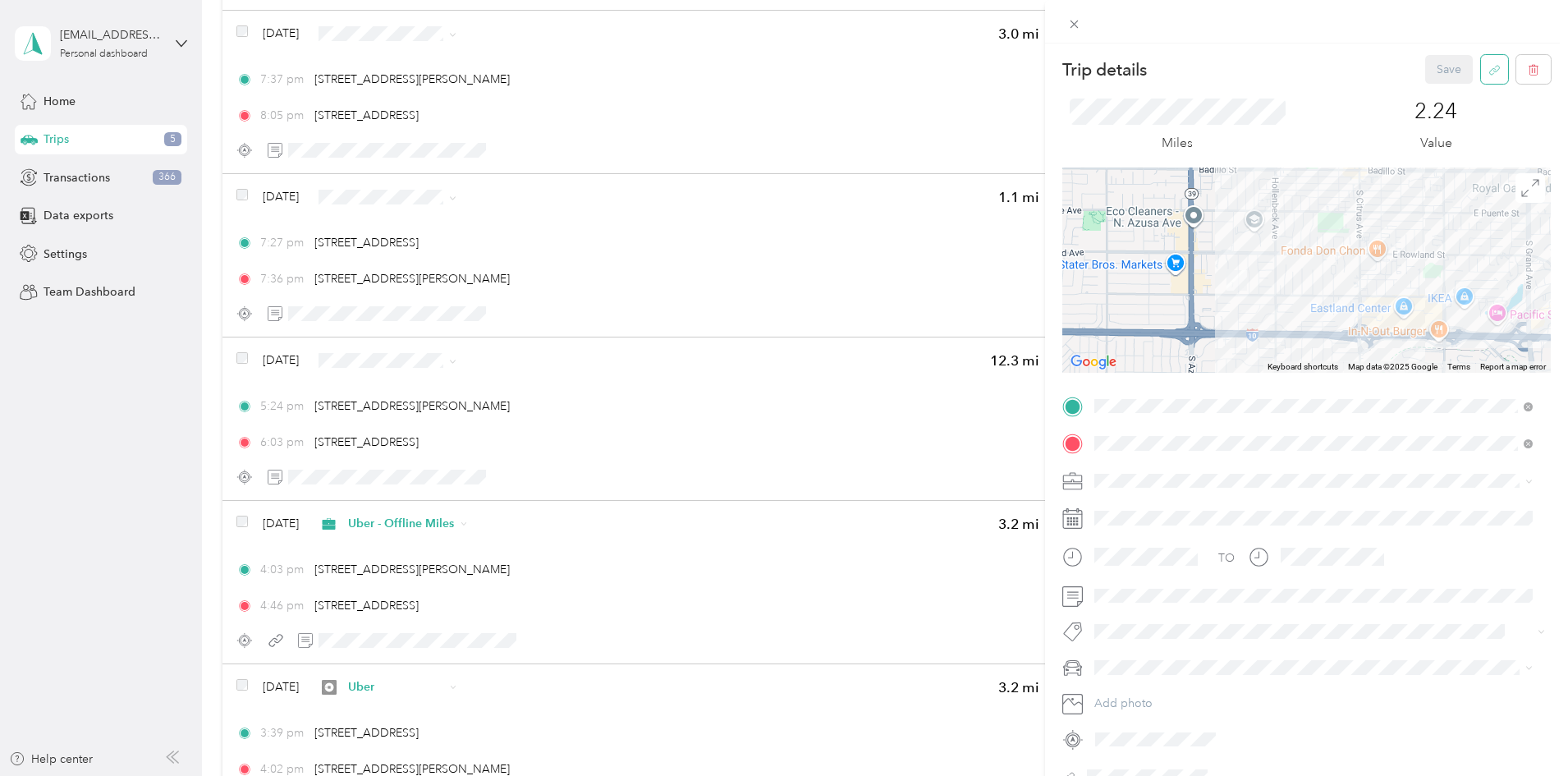
click at [1490, 69] on button "button" at bounding box center [1494, 69] width 27 height 29
click at [1445, 84] on button "Yes" at bounding box center [1437, 81] width 32 height 26
click at [1071, 21] on icon at bounding box center [1074, 24] width 8 height 8
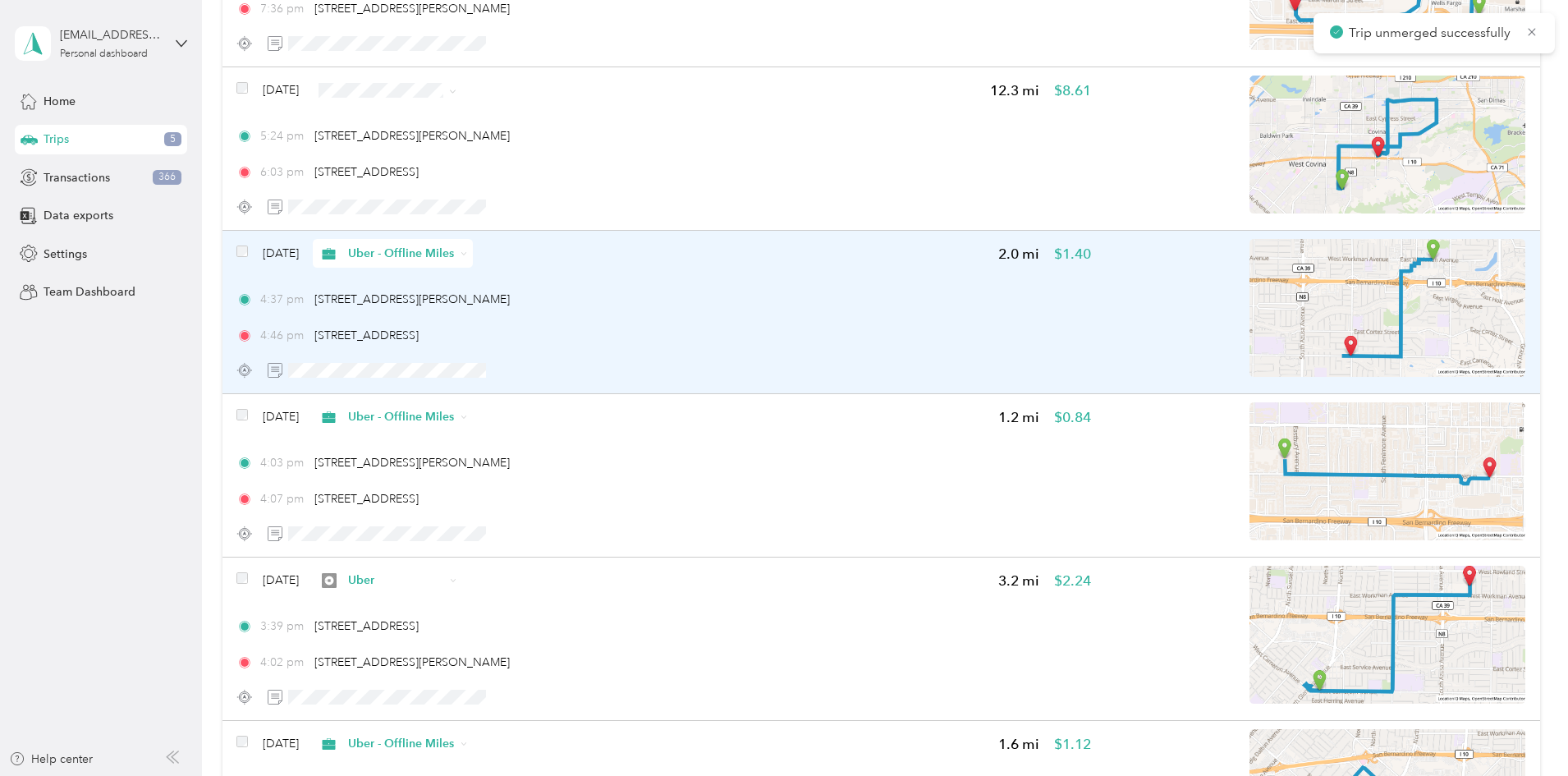
scroll to position [822, 0]
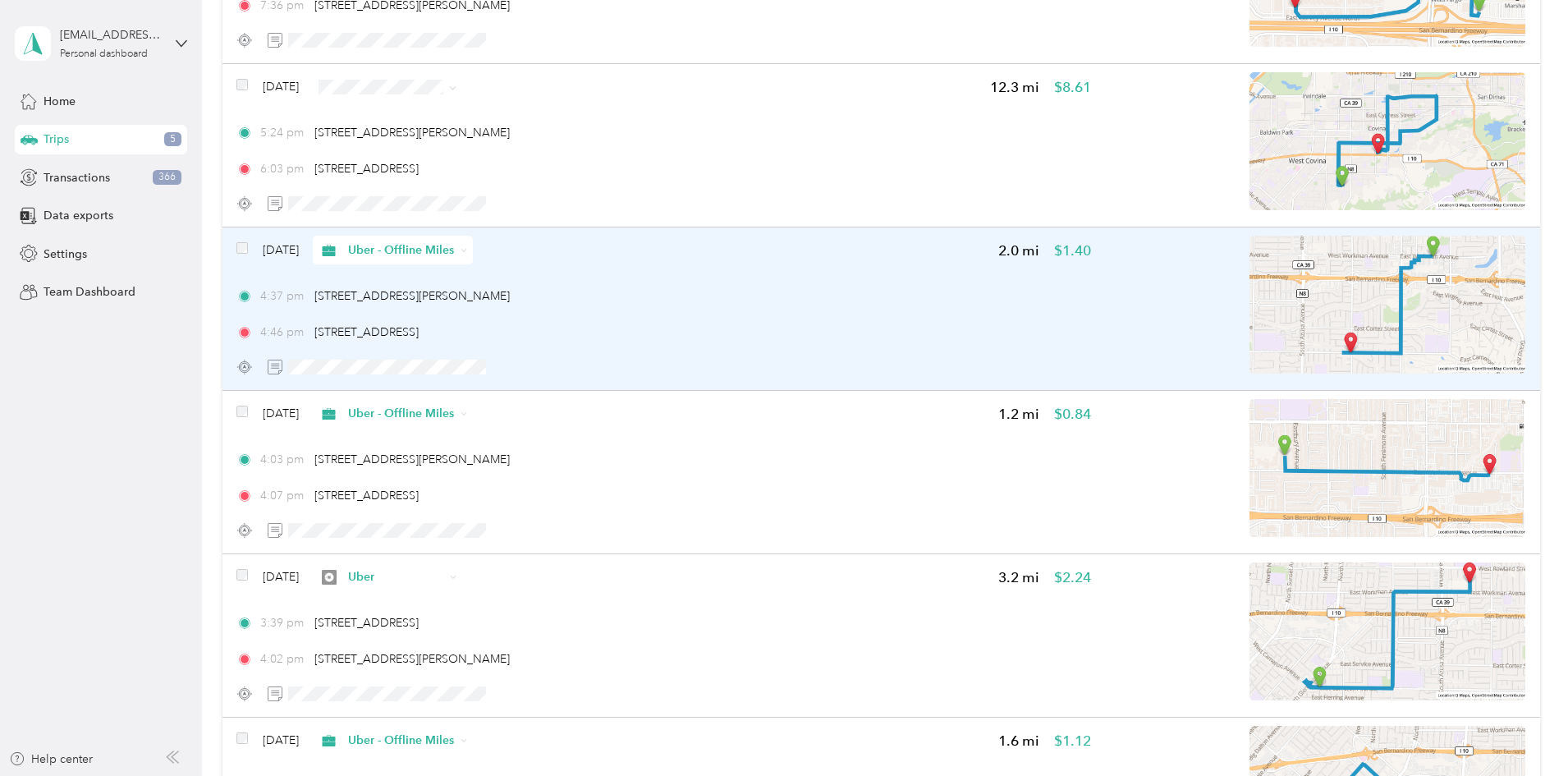
click at [1318, 279] on img at bounding box center [1388, 305] width 276 height 138
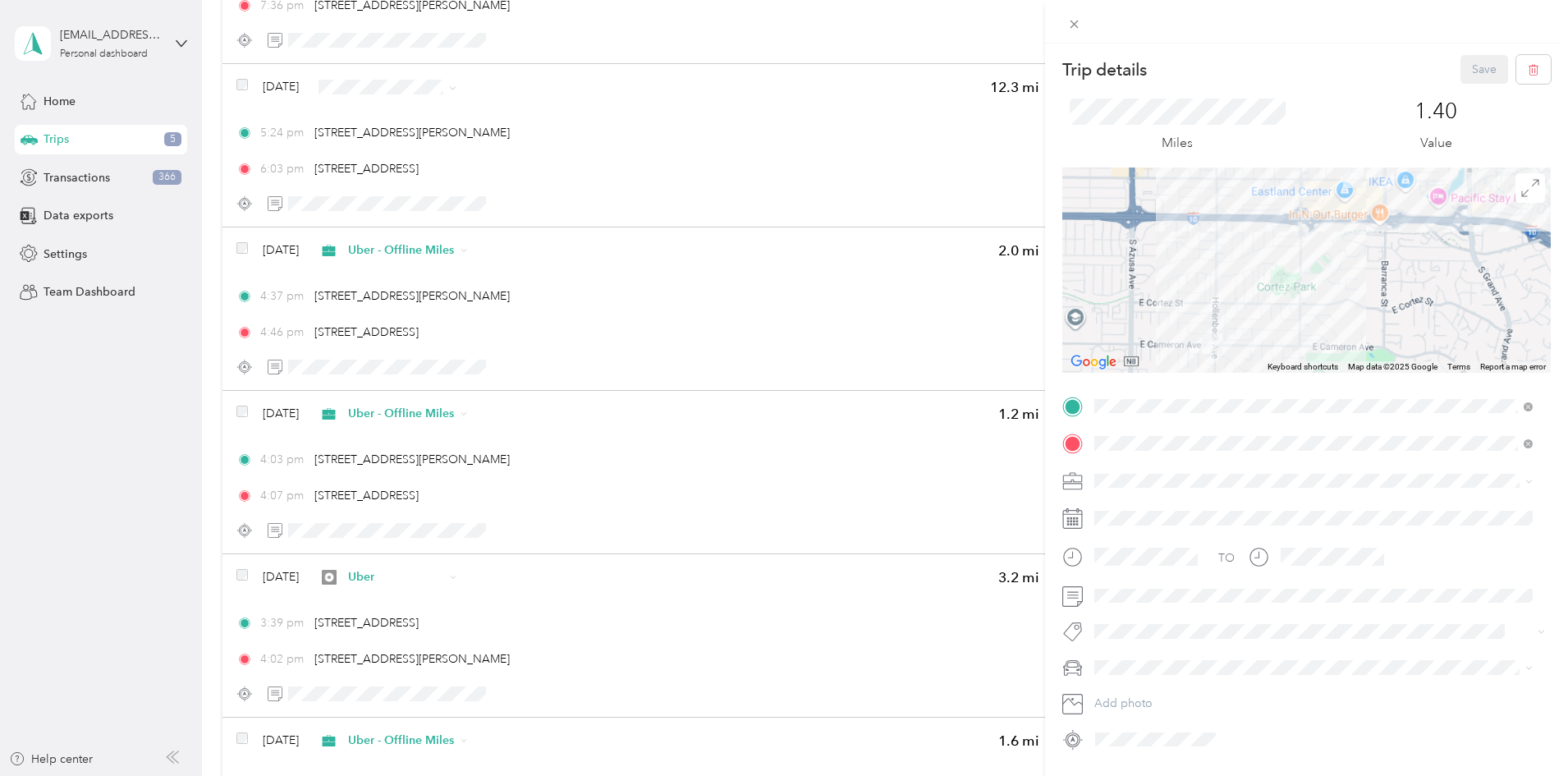
drag, startPoint x: 1239, startPoint y: 283, endPoint x: 1277, endPoint y: 193, distance: 97.7
click at [1277, 193] on div at bounding box center [1307, 270] width 488 height 205
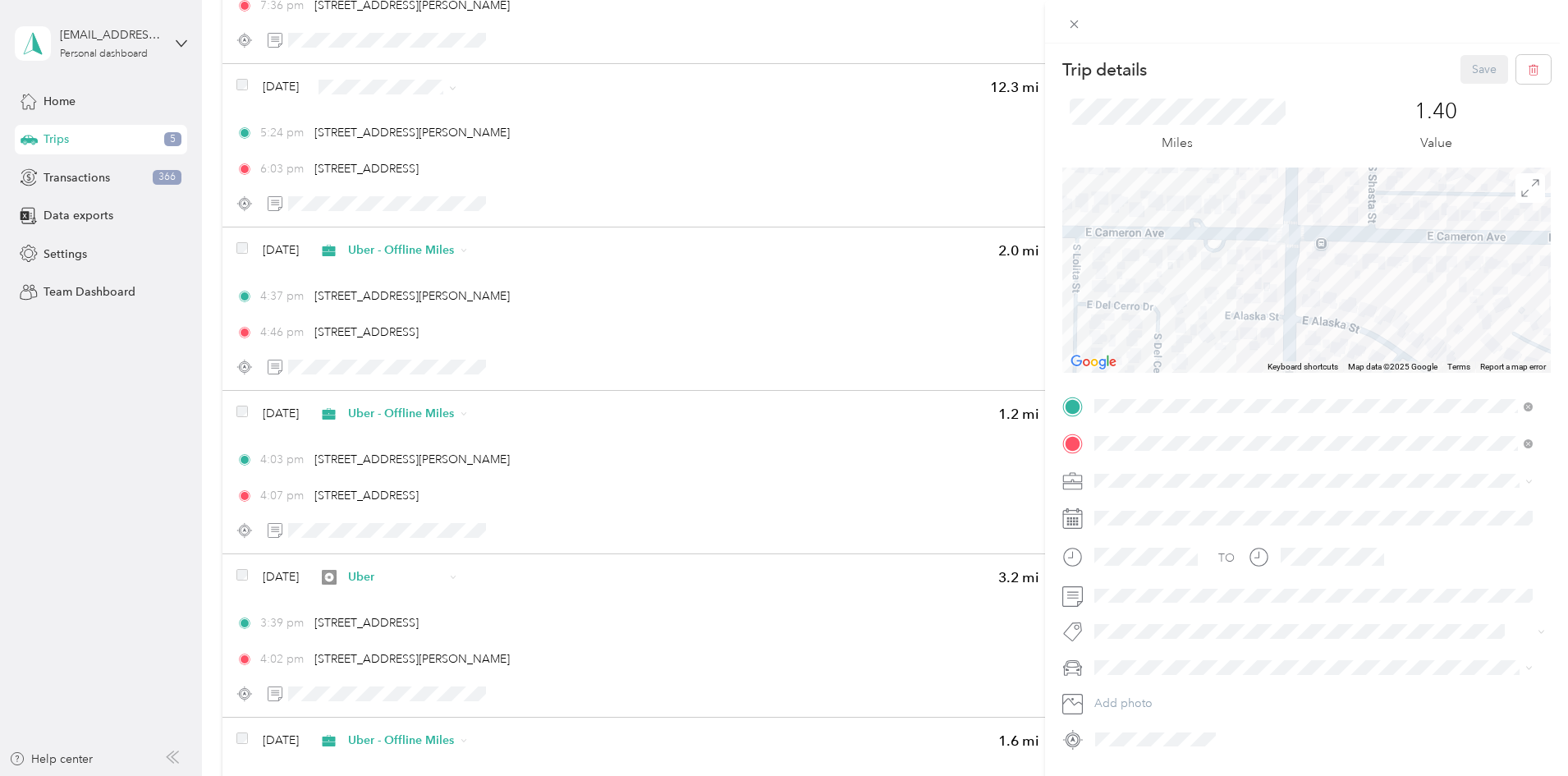
click at [258, 315] on div "Trip details Save This trip cannot be edited because it is either under review,…" at bounding box center [784, 388] width 1568 height 776
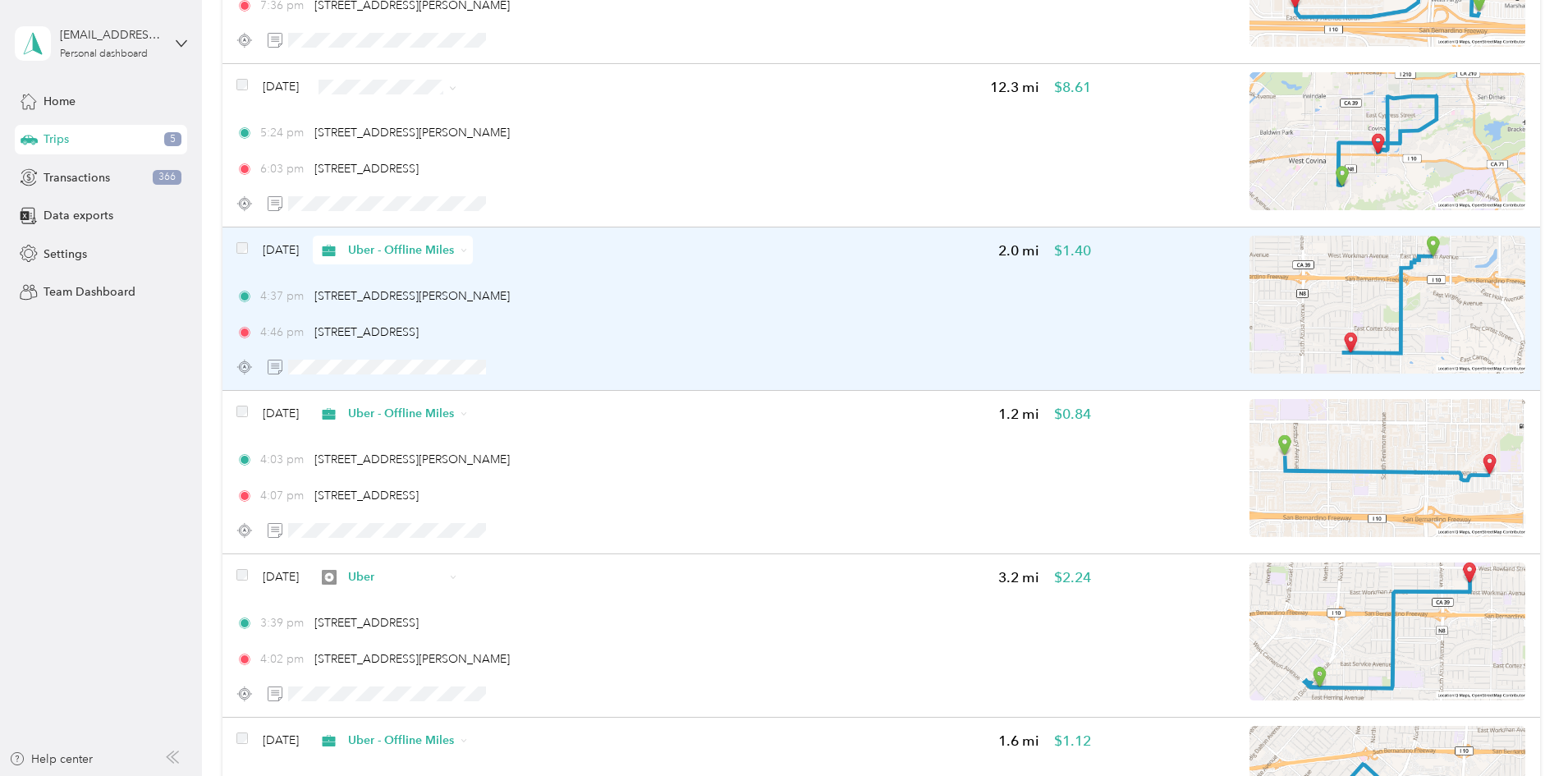
click at [455, 242] on span "Uber - Offline Miles" at bounding box center [401, 250] width 107 height 17
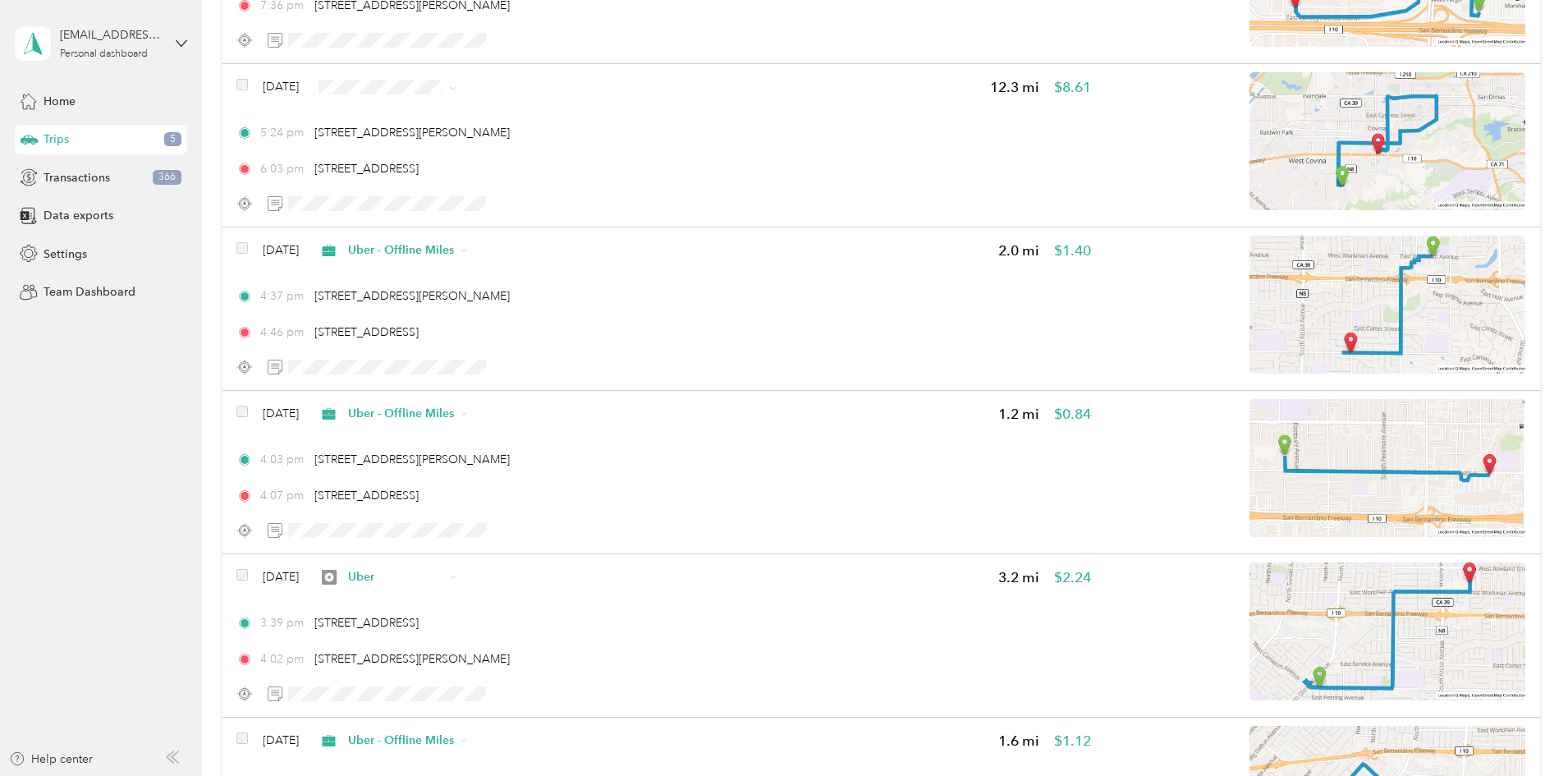
click at [531, 366] on span "Uber" at bounding box center [560, 365] width 127 height 17
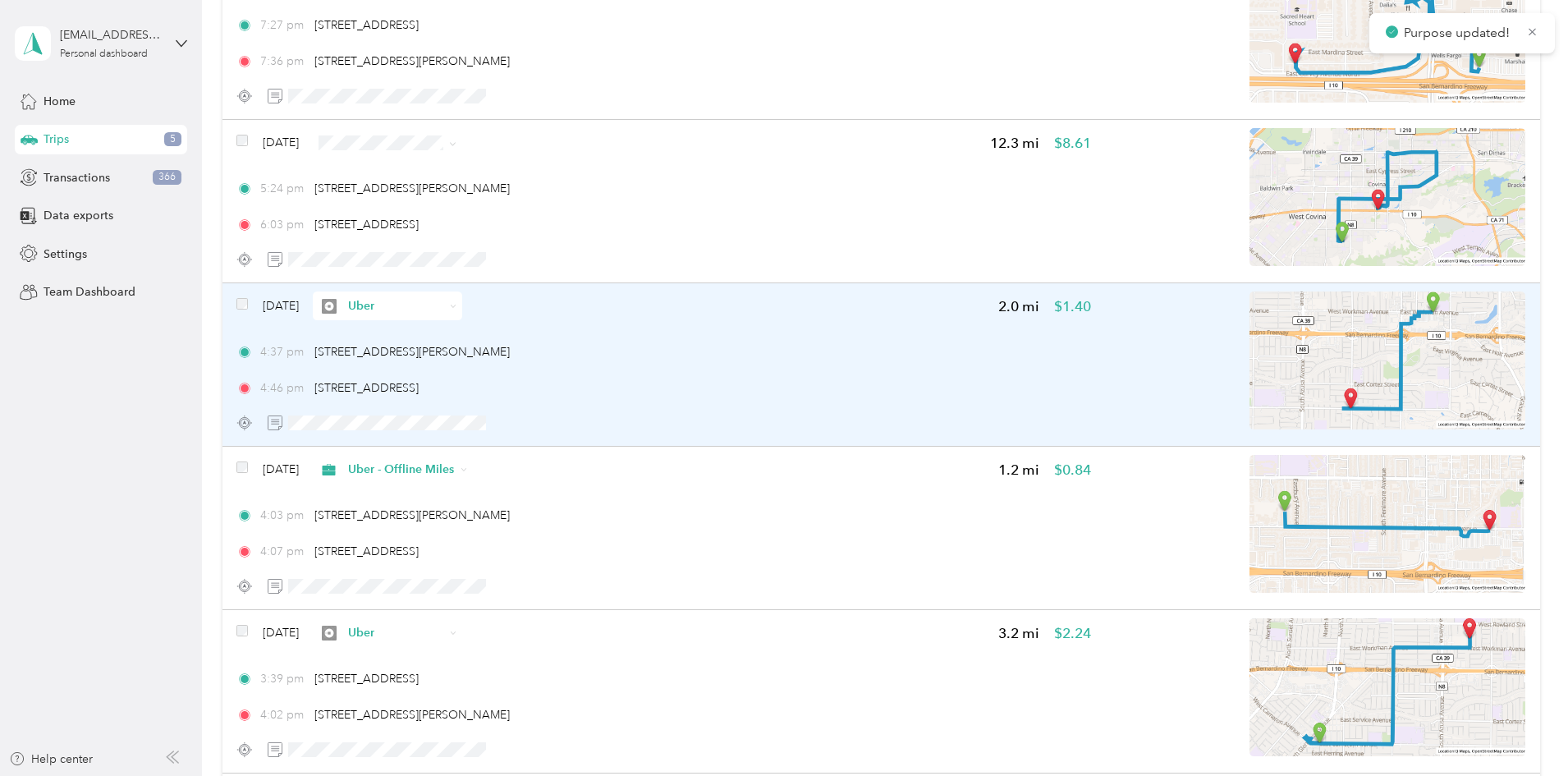
scroll to position [685, 0]
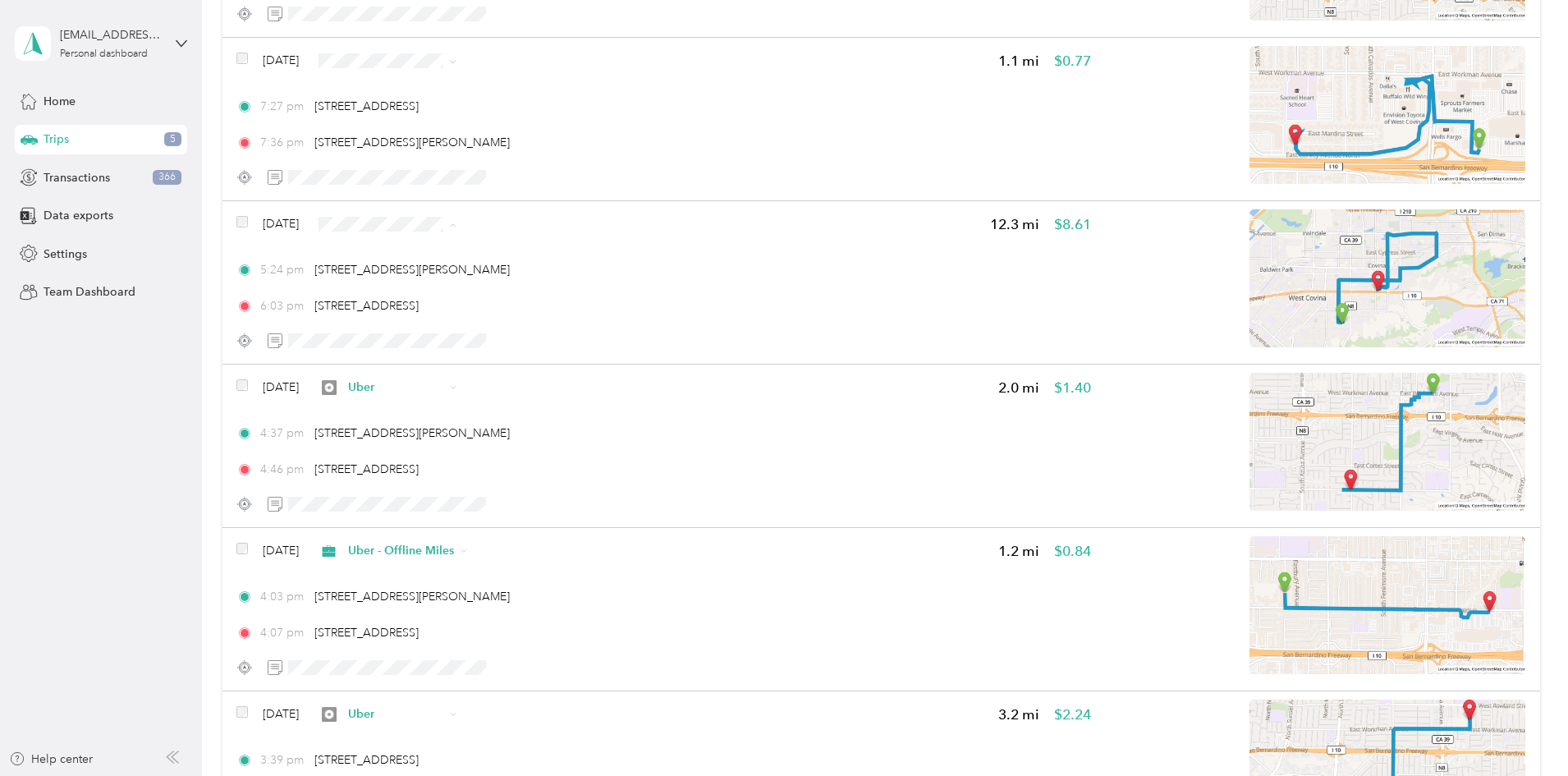
click at [578, 313] on span "Uber - Offline Miles" at bounding box center [550, 312] width 106 height 17
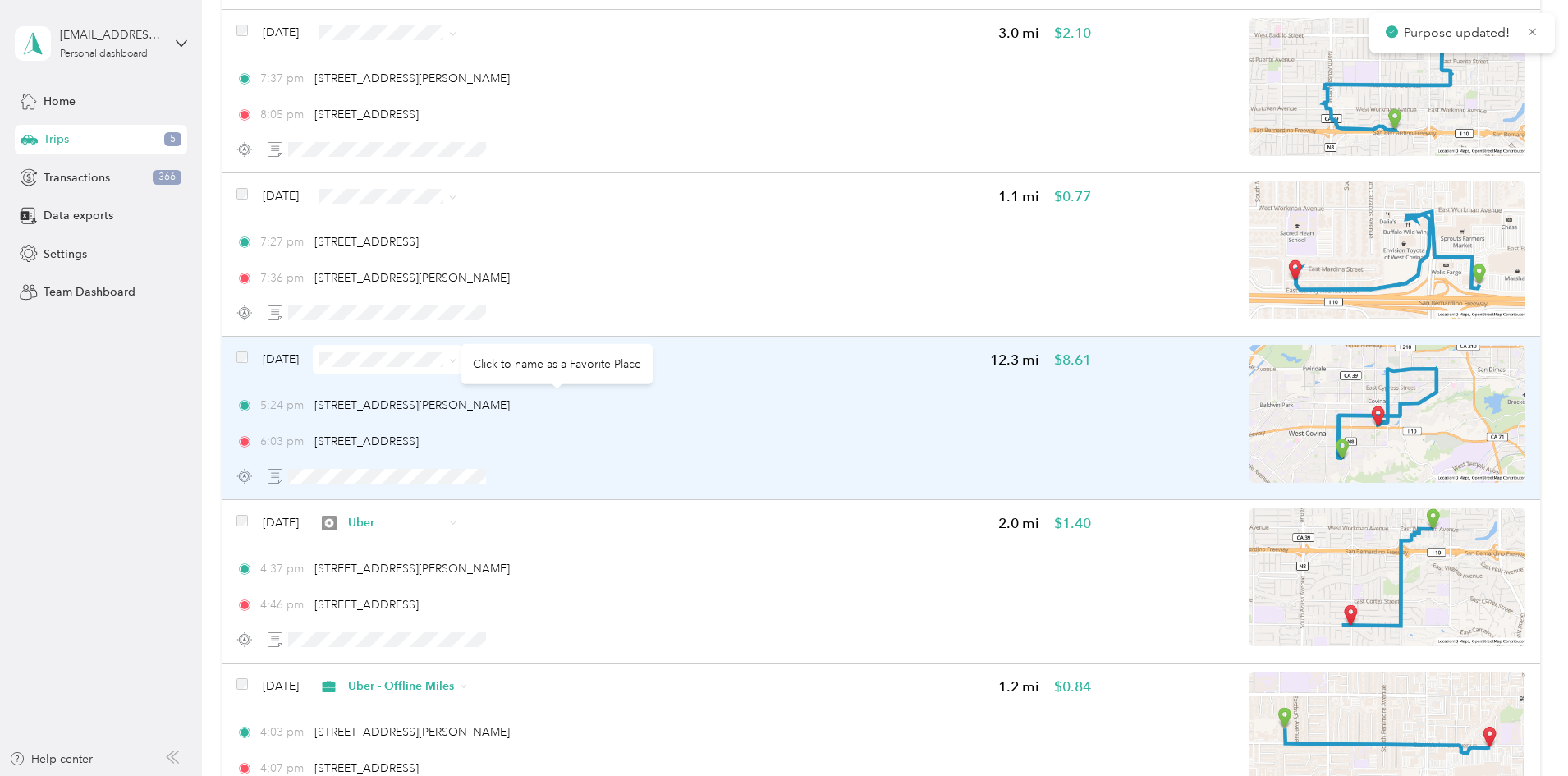
scroll to position [548, 0]
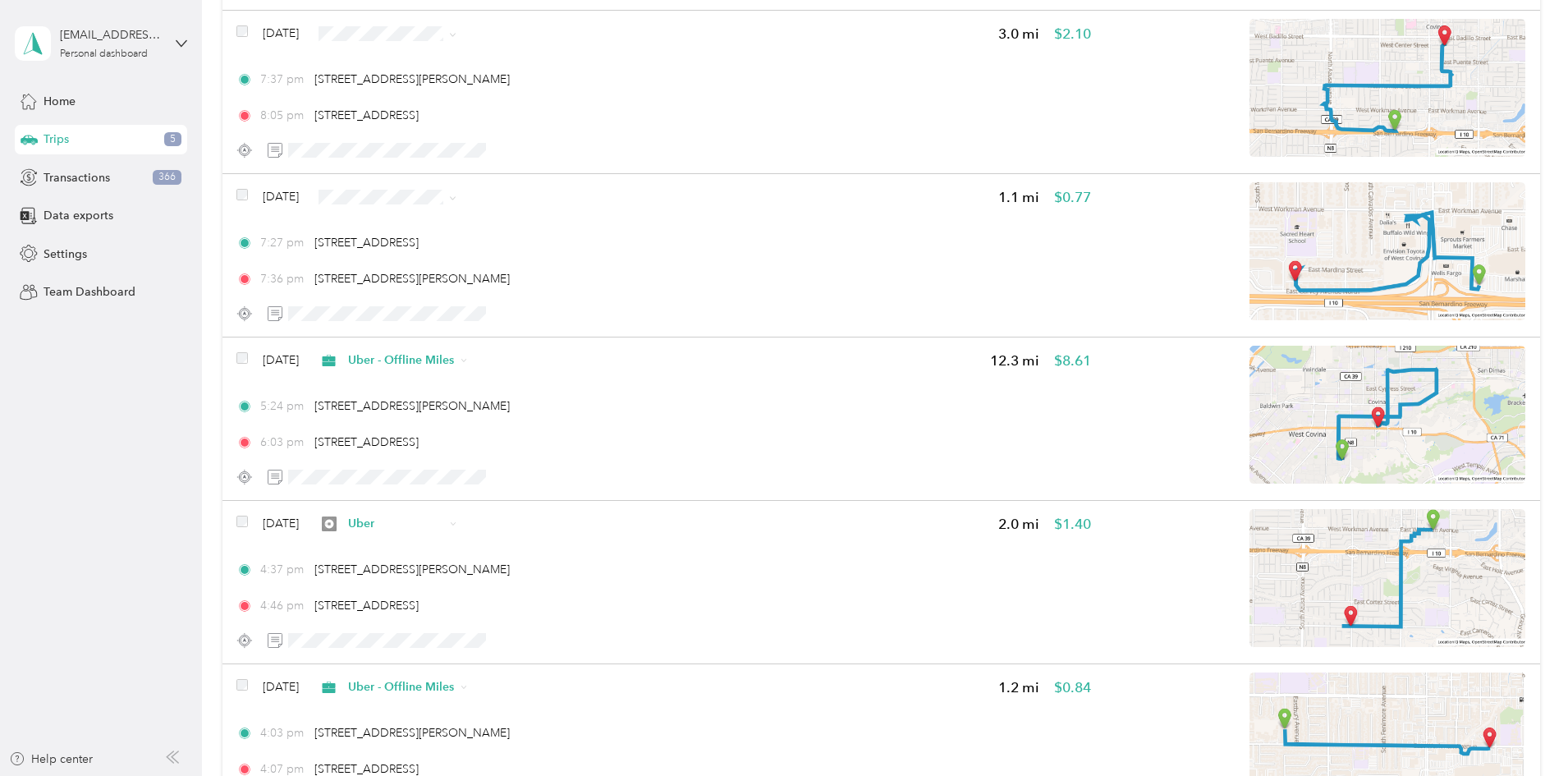
click at [522, 315] on li "Uber" at bounding box center [536, 310] width 158 height 29
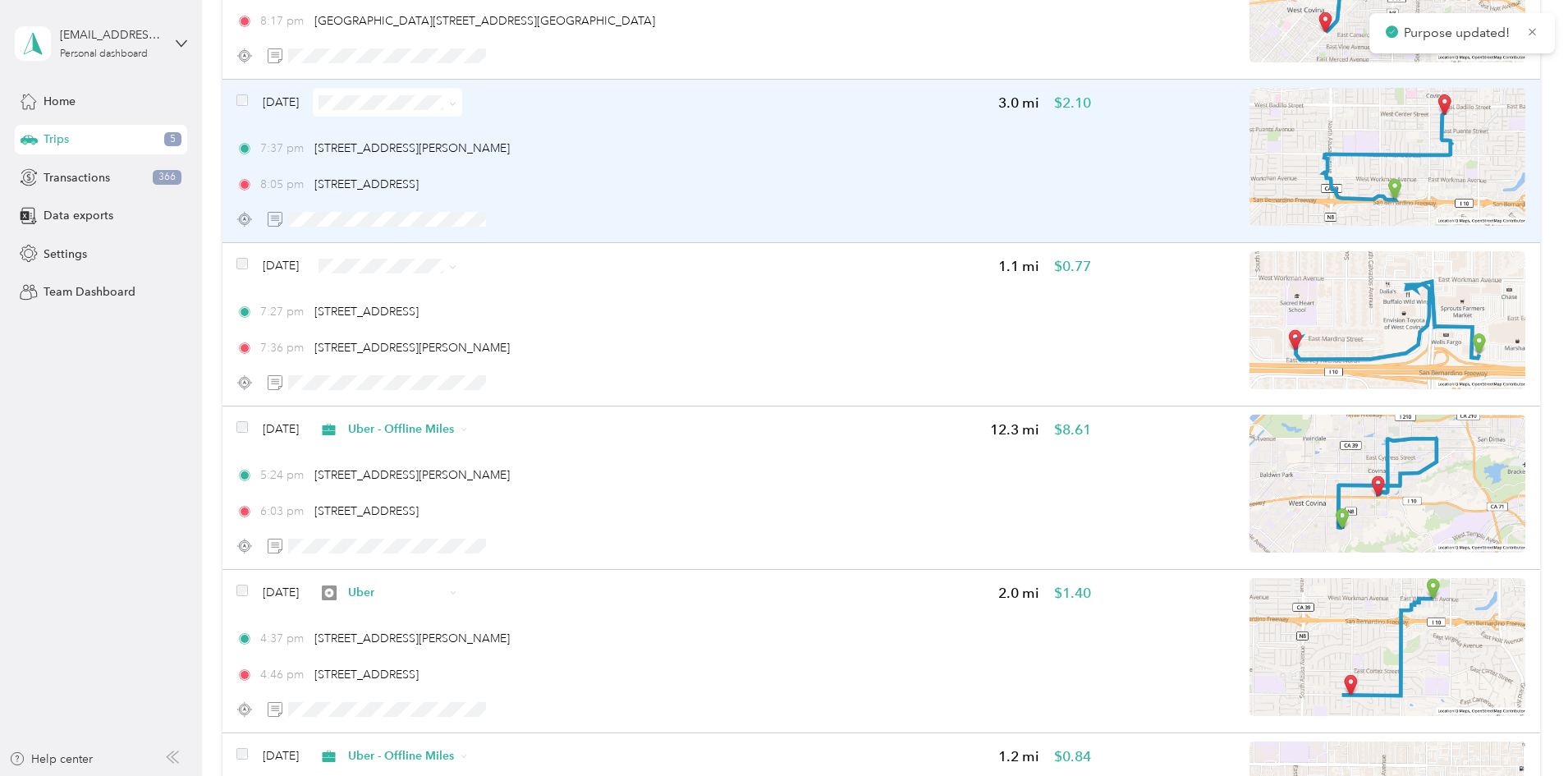
scroll to position [410, 0]
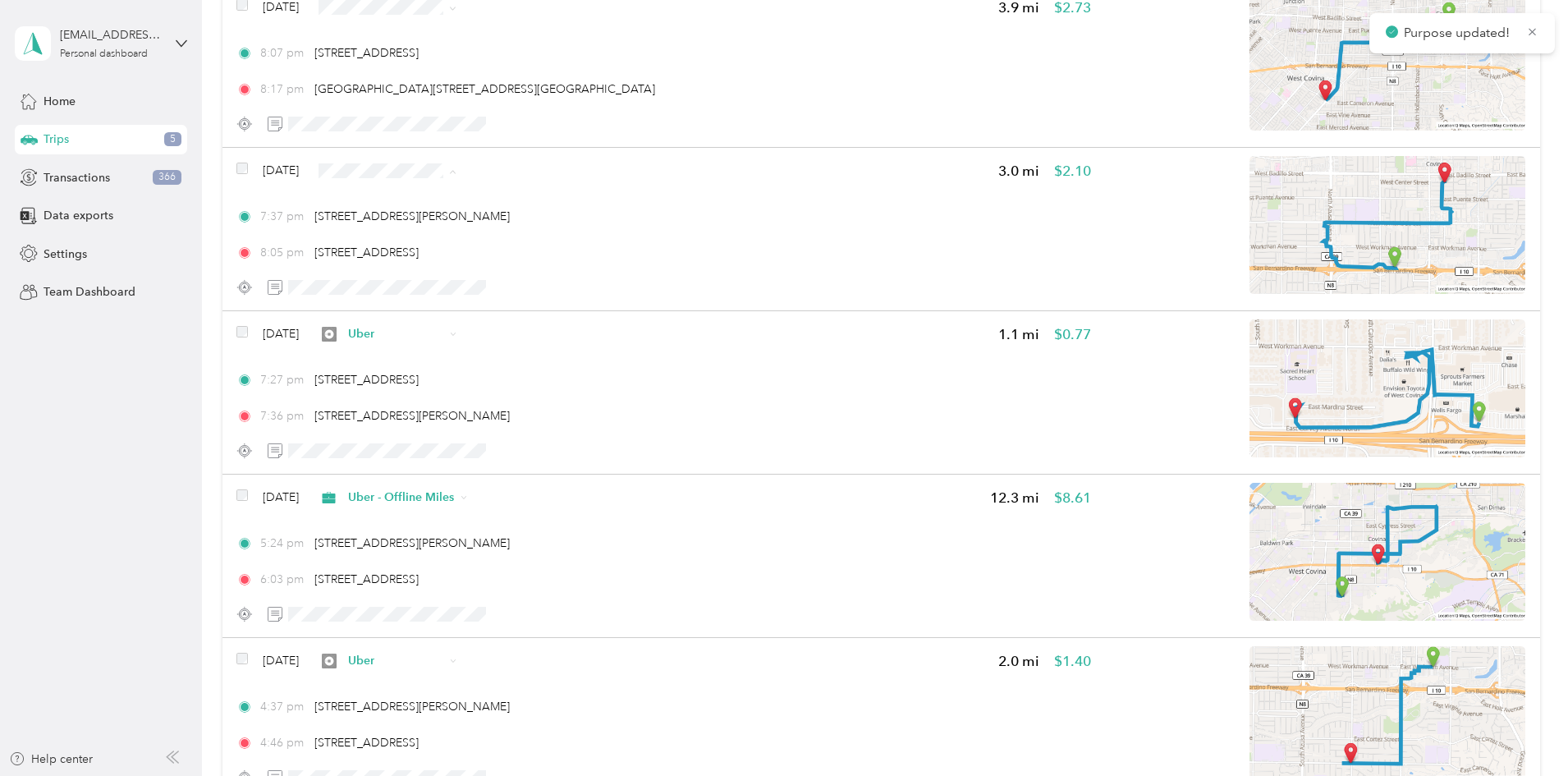
click at [534, 261] on li "Uber - Offline Miles" at bounding box center [536, 258] width 158 height 29
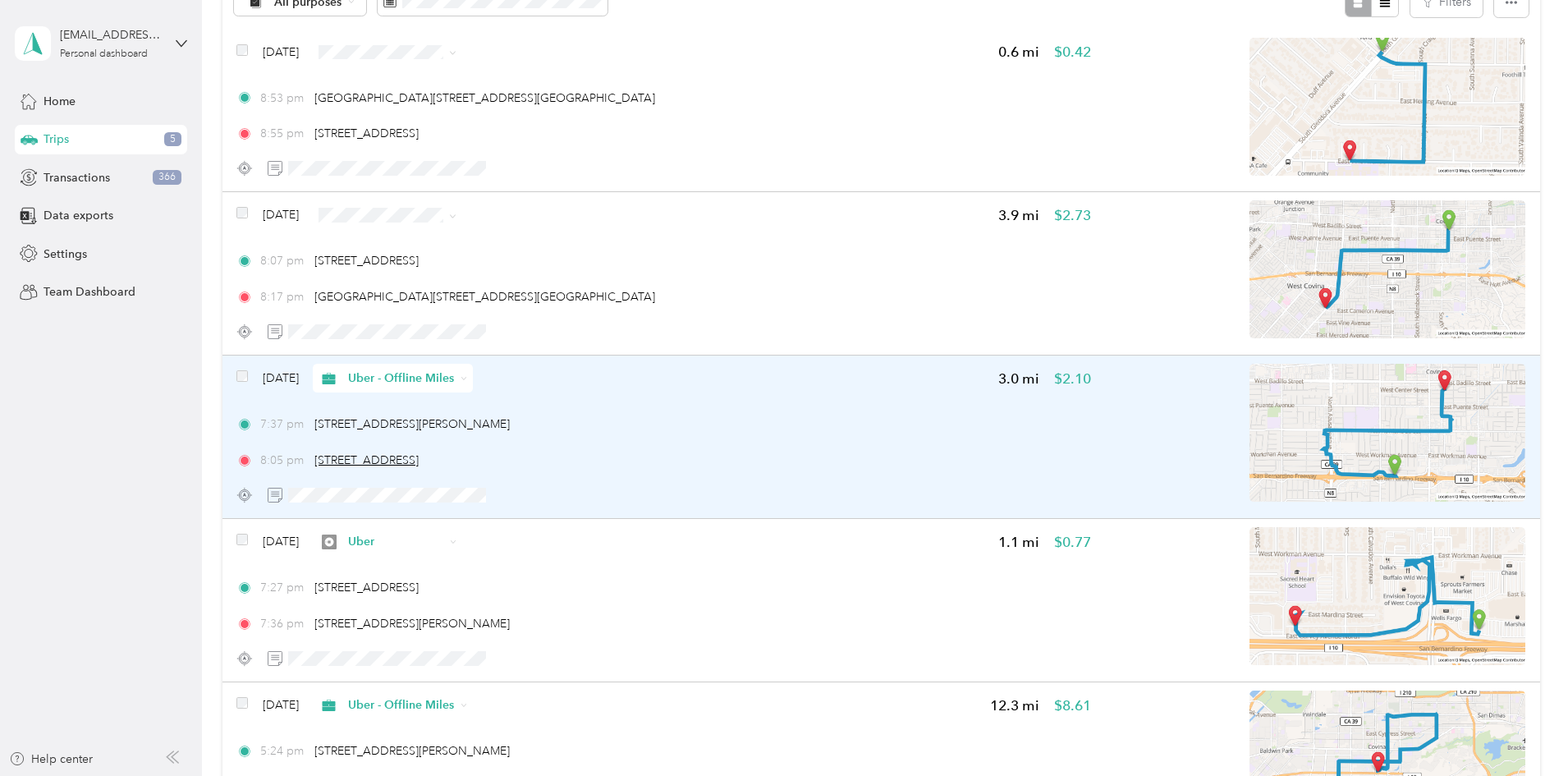
scroll to position [137, 0]
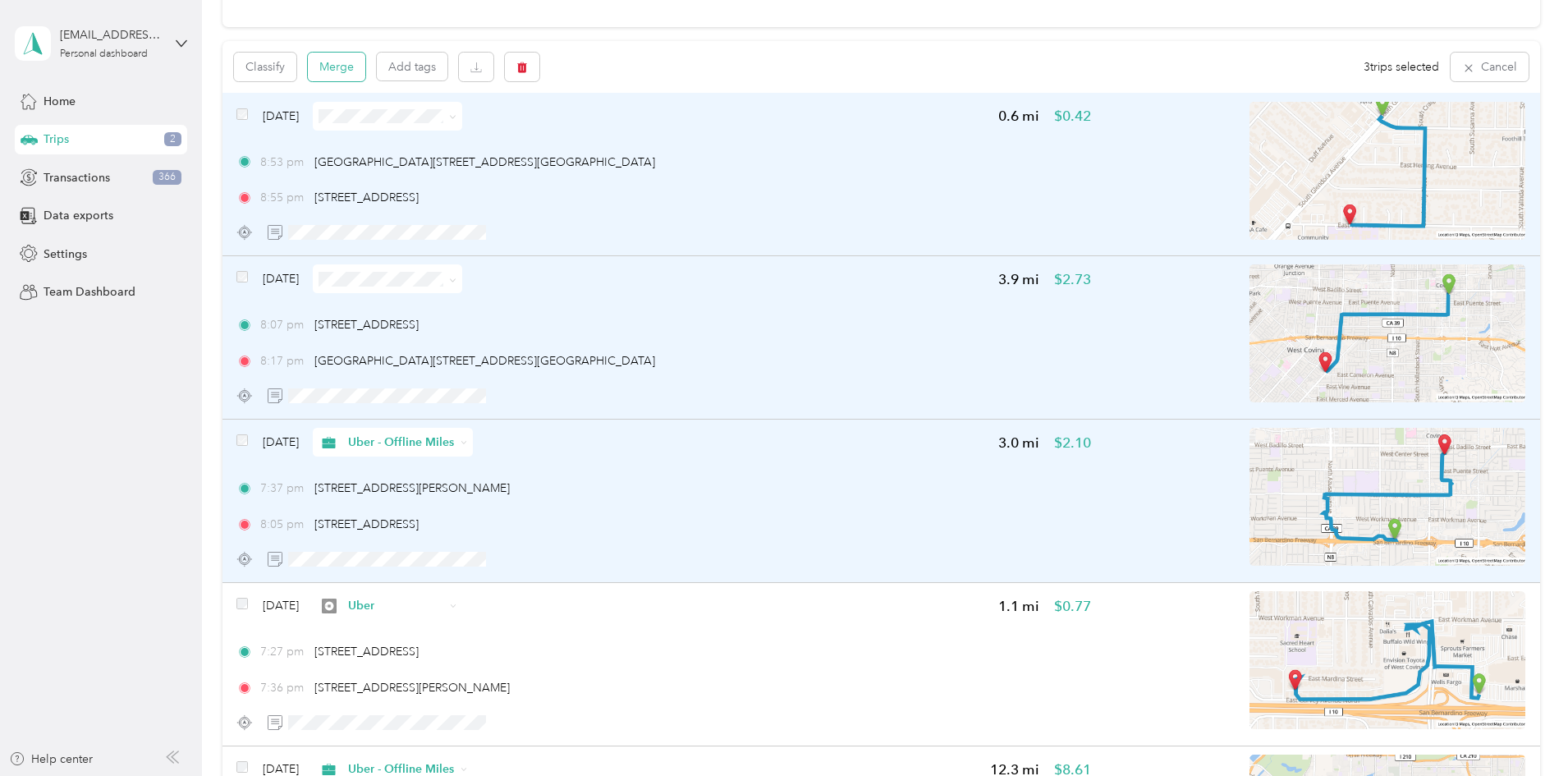
click at [365, 68] on button "Merge" at bounding box center [337, 66] width 58 height 29
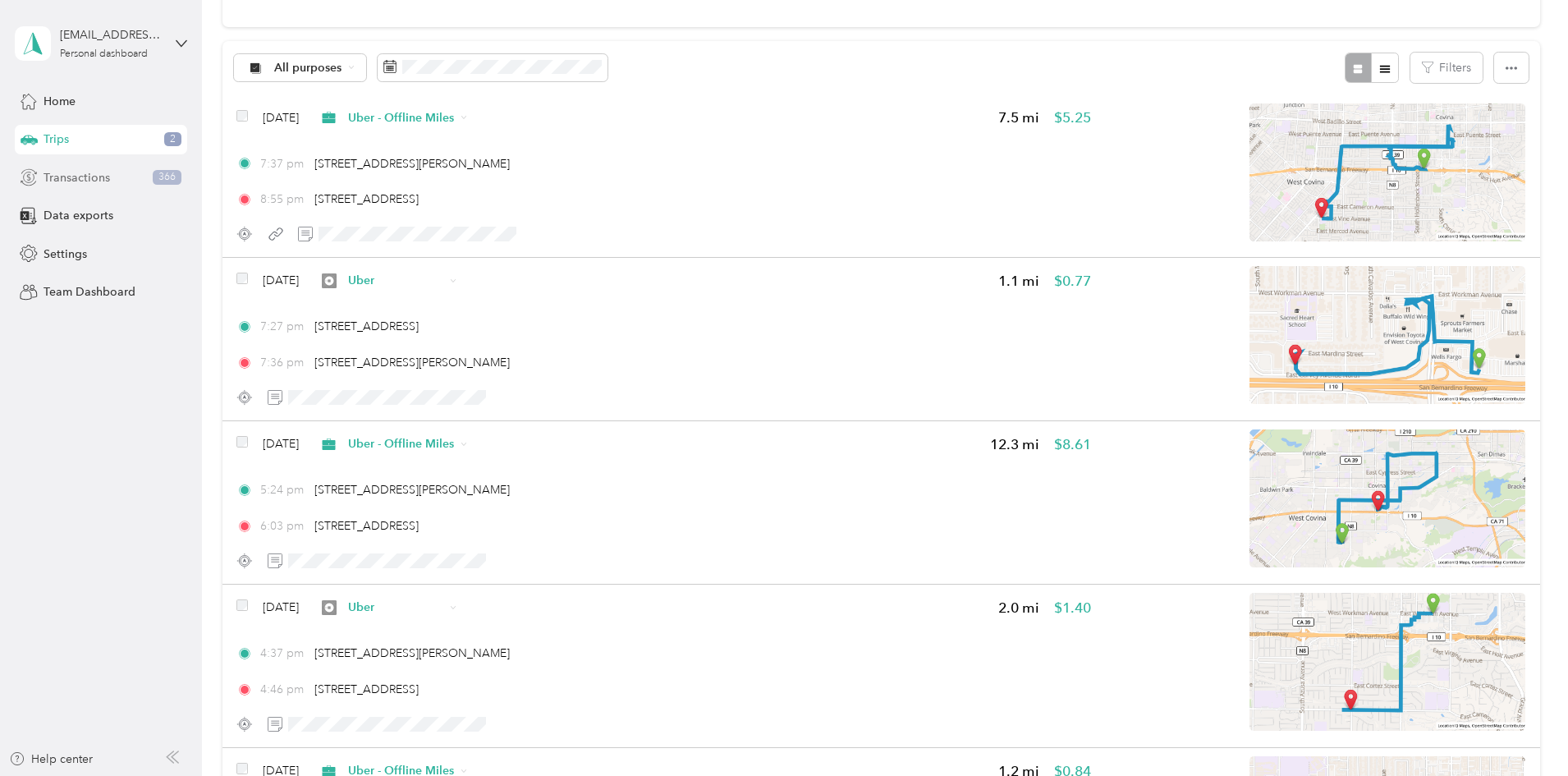
click at [156, 170] on span "366" at bounding box center [167, 177] width 29 height 15
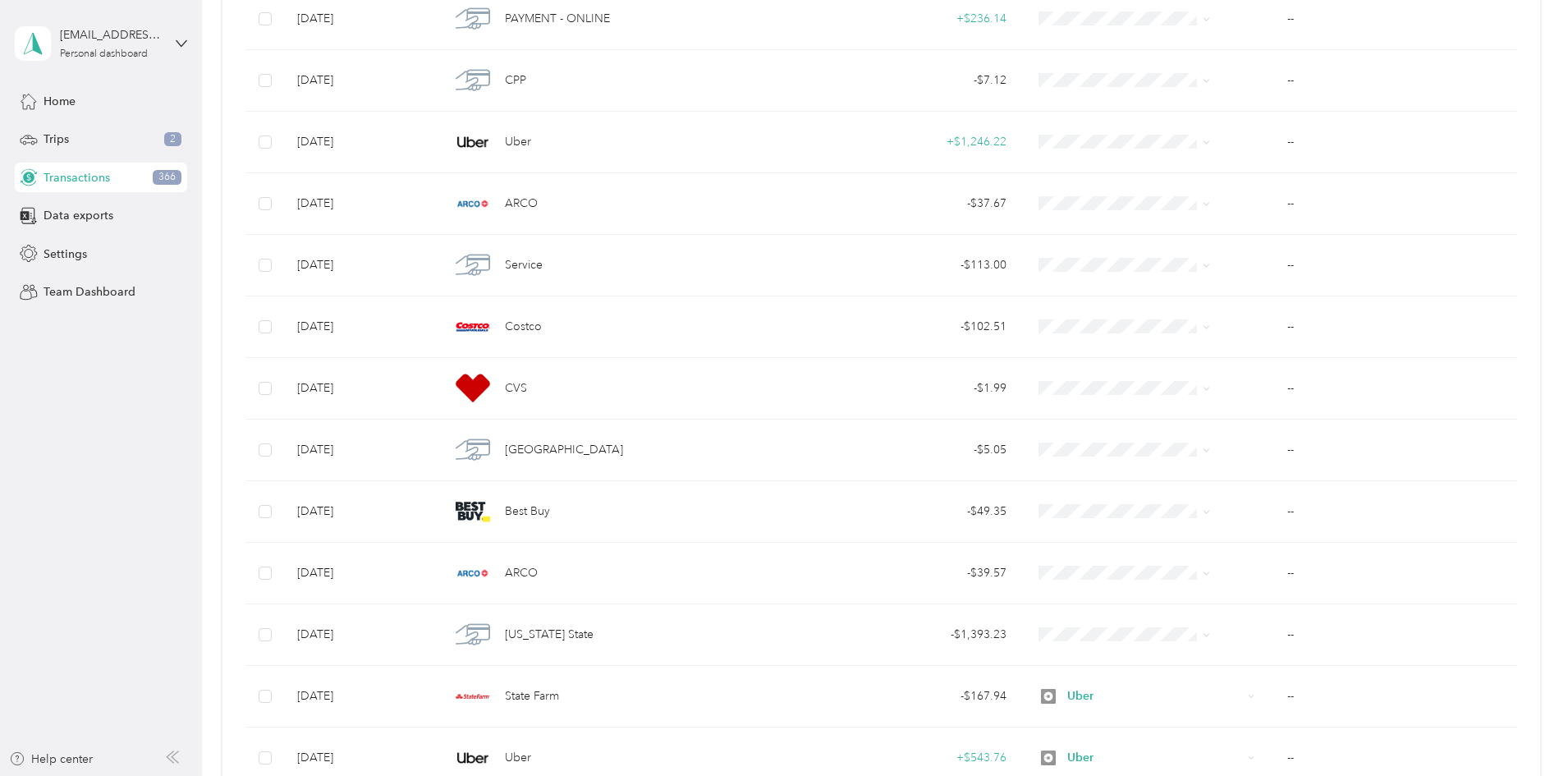
scroll to position [685, 0]
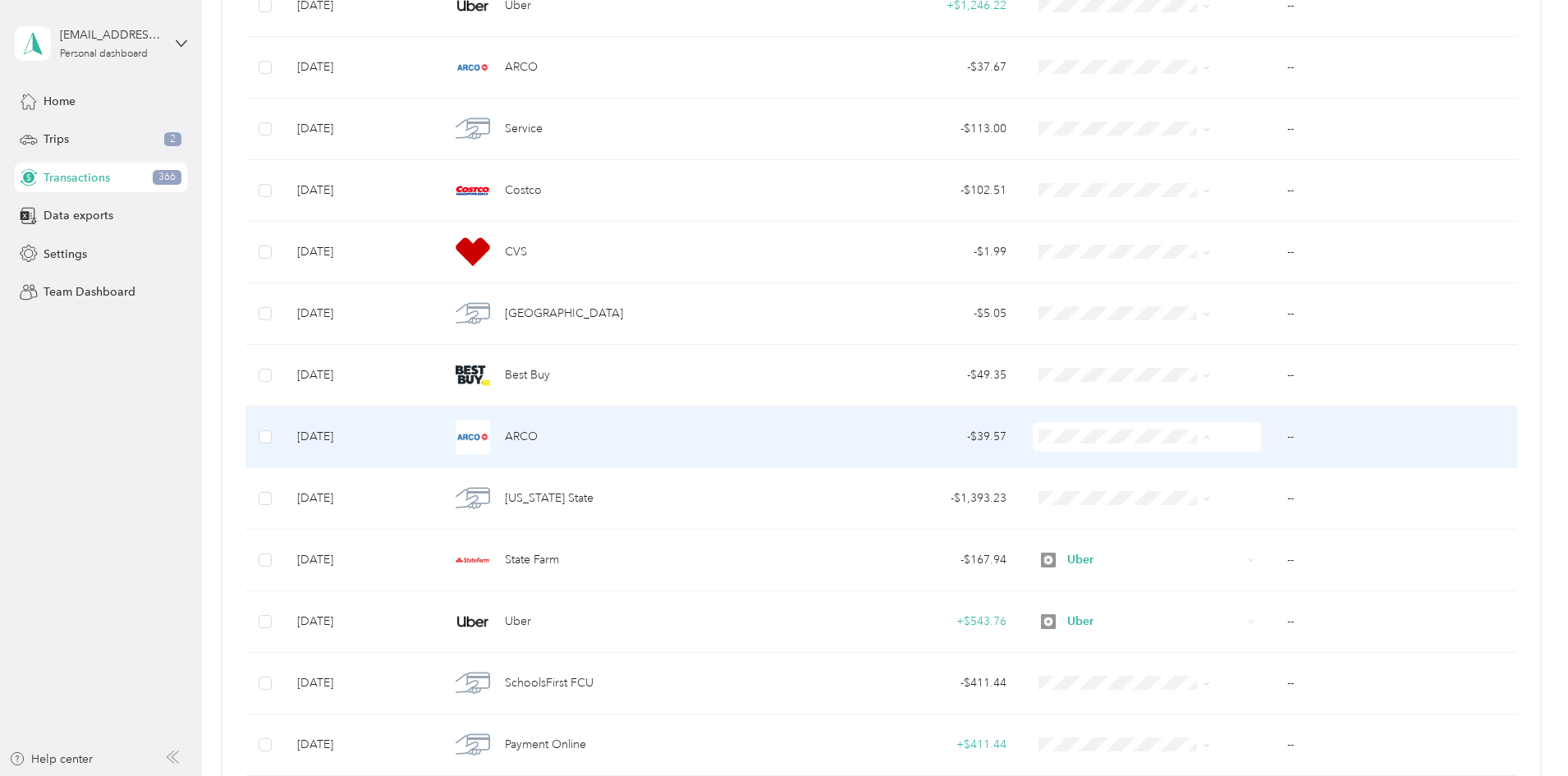
click at [1059, 554] on span "Uber" at bounding box center [1112, 554] width 131 height 17
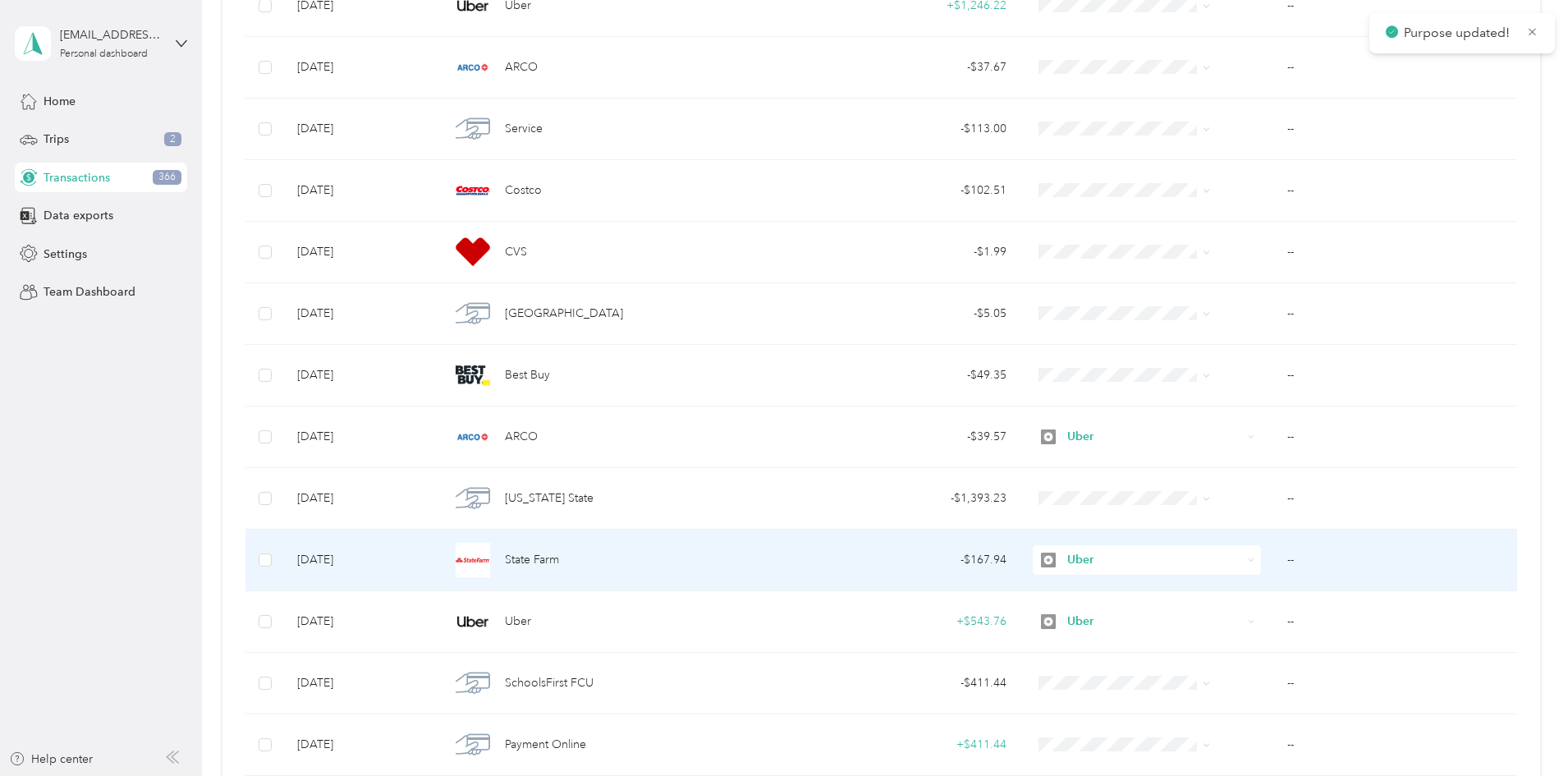
scroll to position [548, 0]
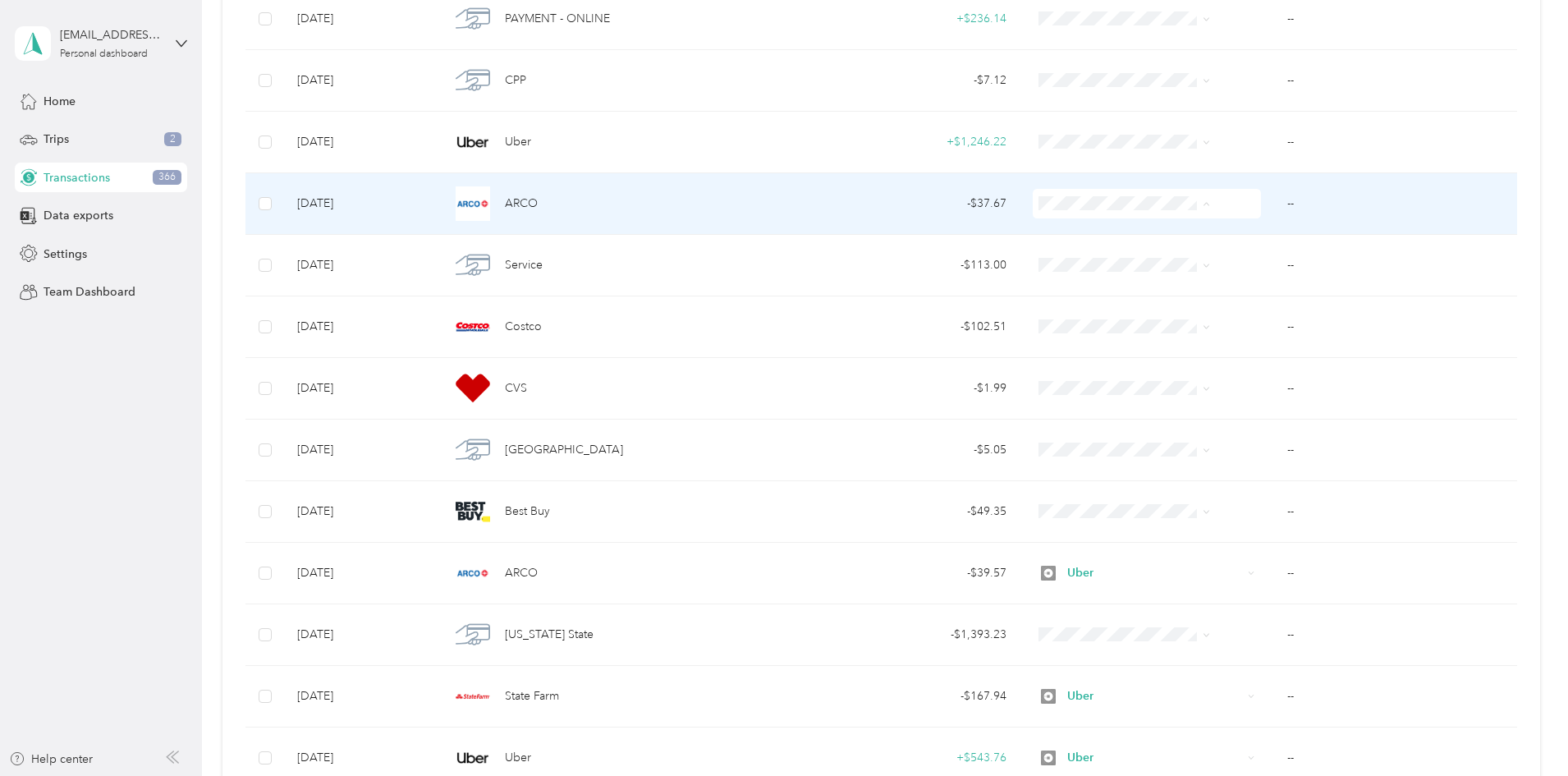
click at [1050, 317] on span "Uber" at bounding box center [1112, 321] width 131 height 17
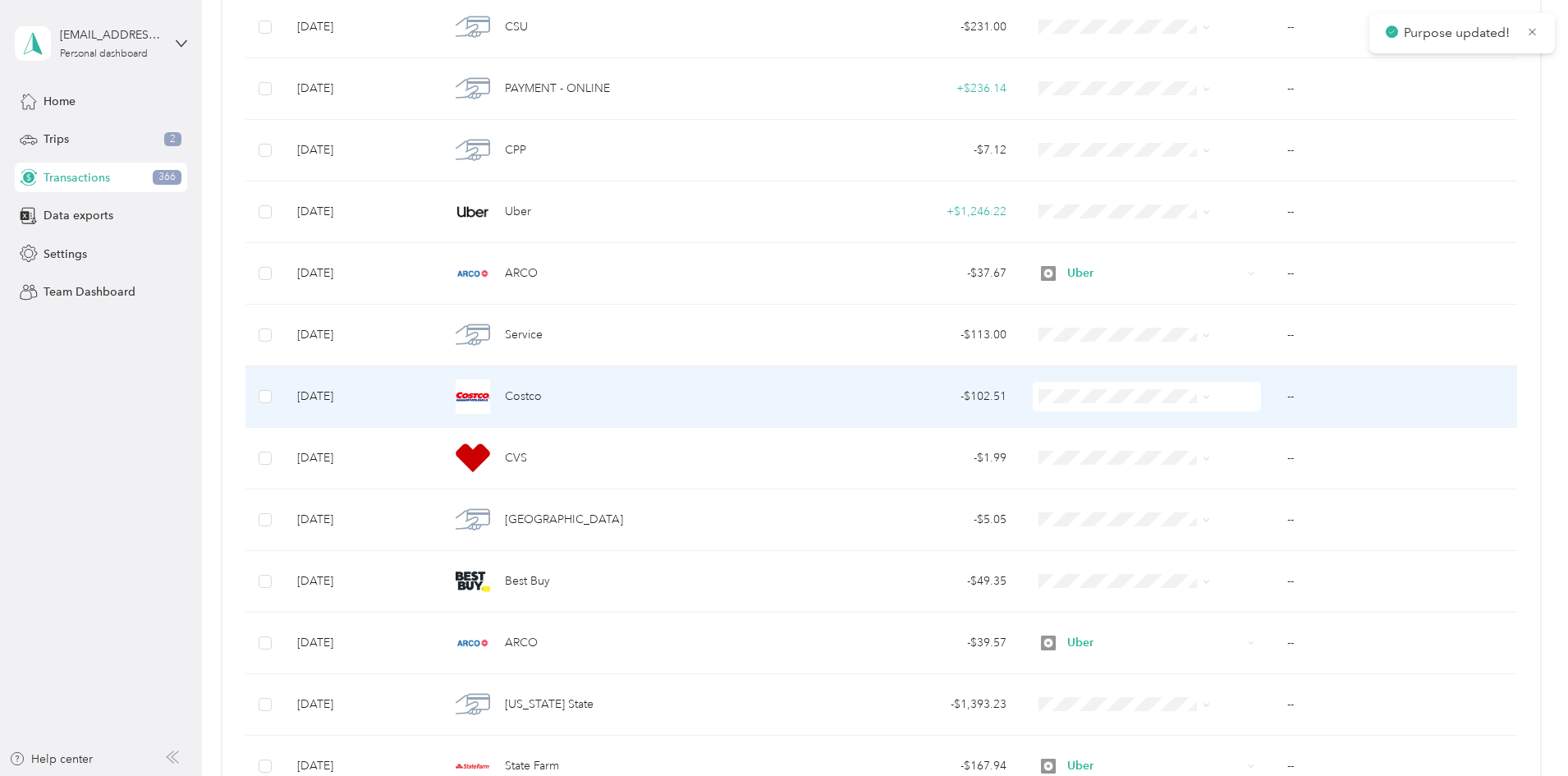
scroll to position [410, 0]
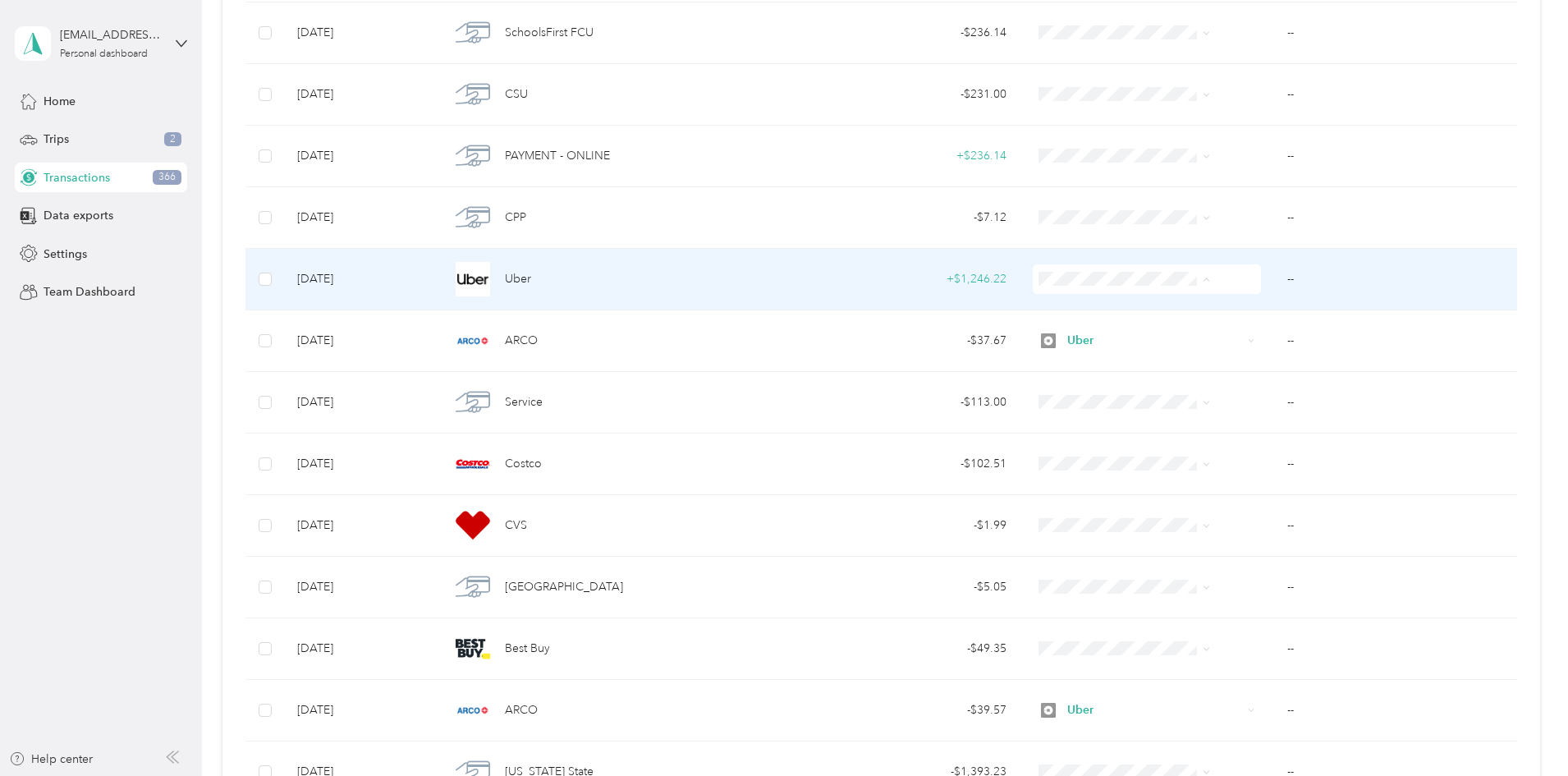
click at [1062, 395] on span "Uber" at bounding box center [1112, 396] width 131 height 17
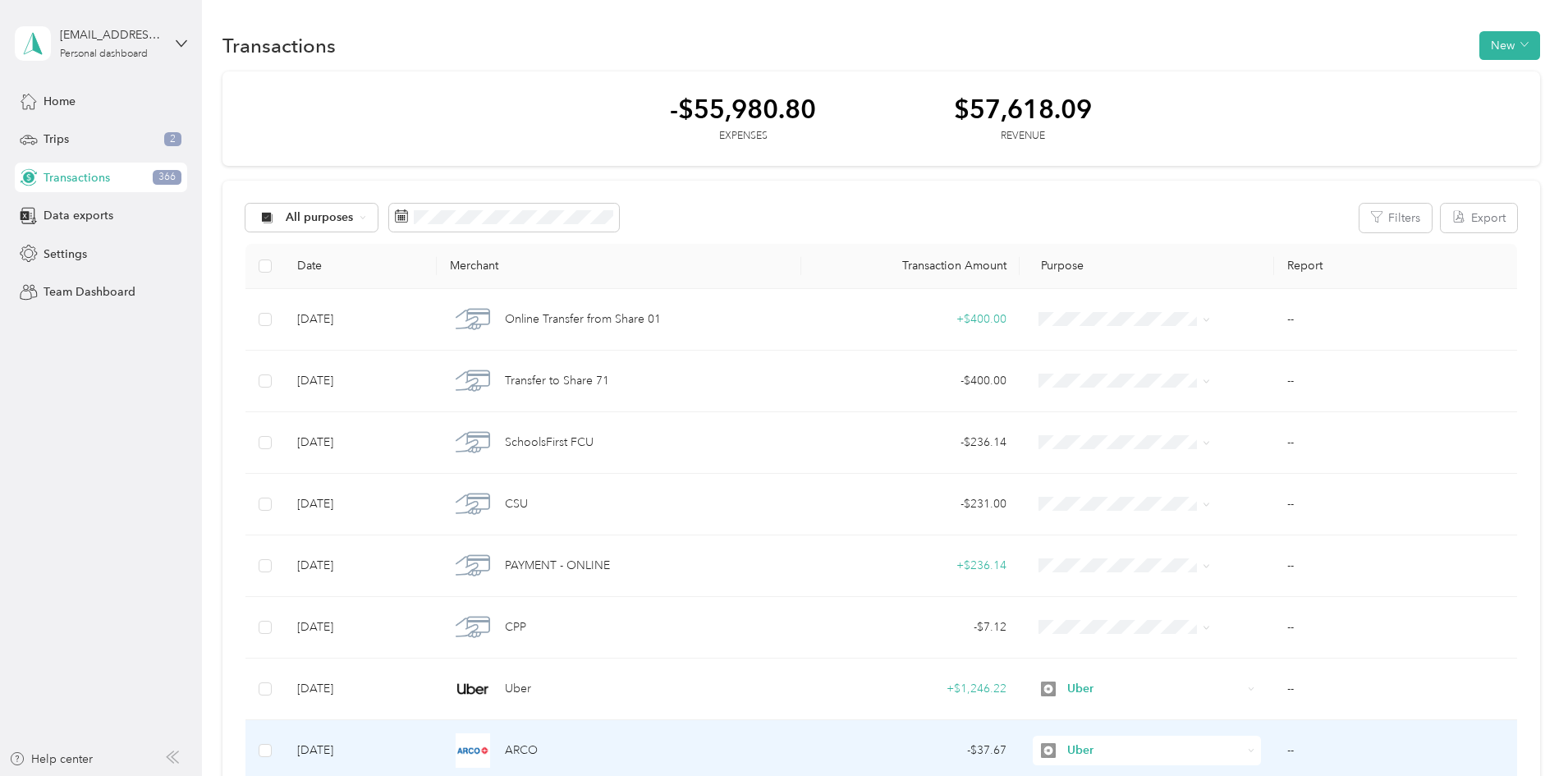
scroll to position [0, 0]
